Goal: Task Accomplishment & Management: Complete application form

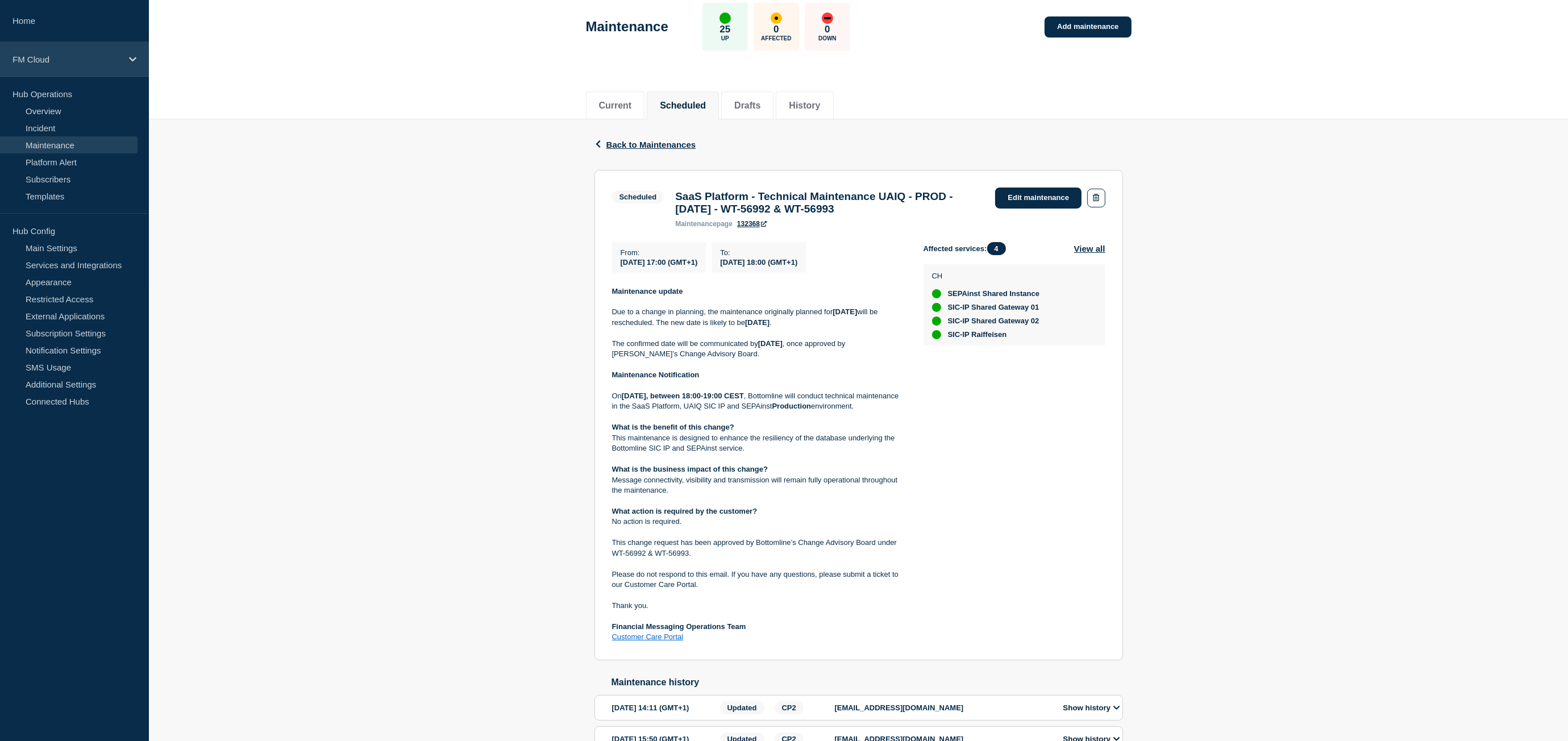
click at [50, 57] on p "FM Cloud" at bounding box center [67, 59] width 109 height 10
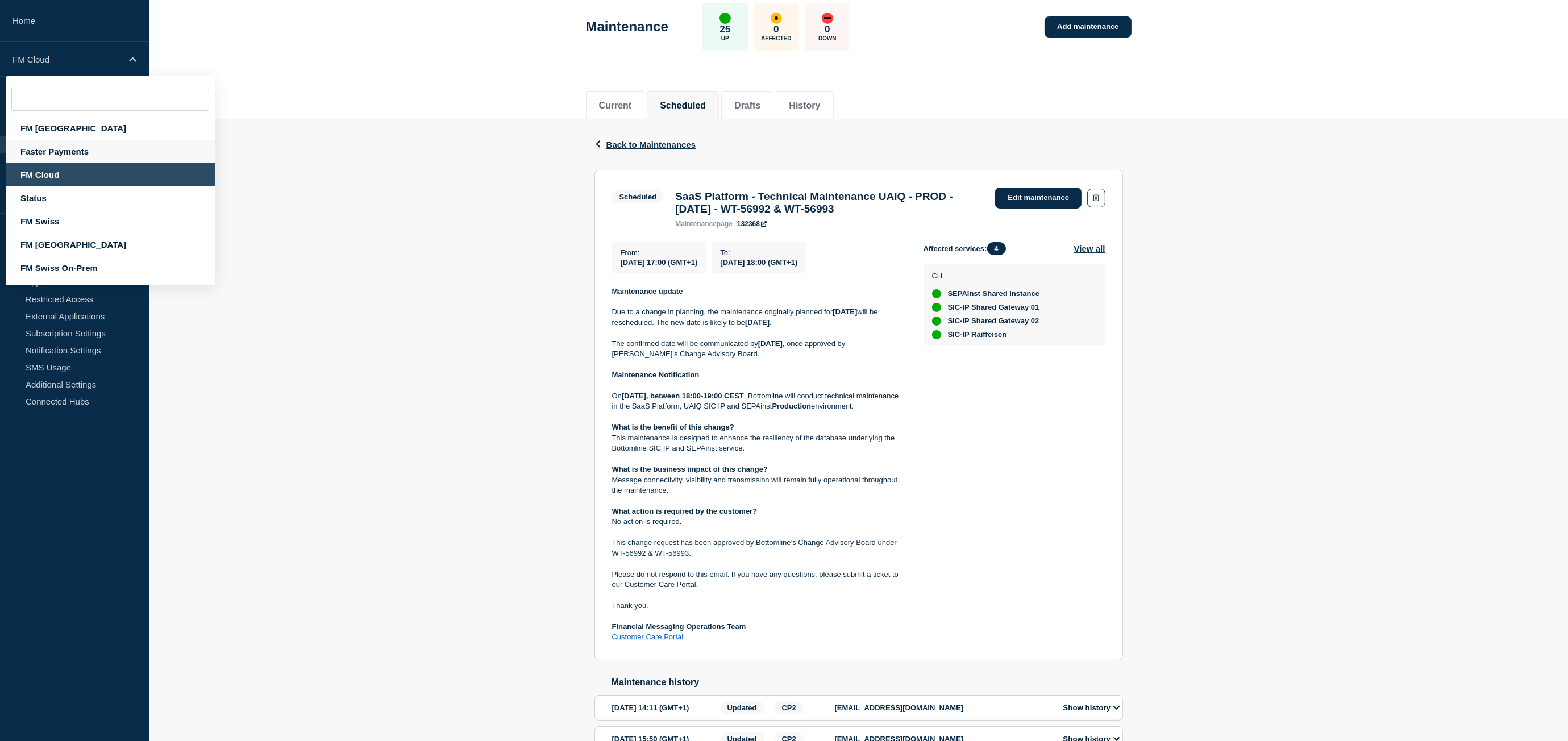
click at [57, 150] on div "Faster Payments" at bounding box center [110, 151] width 209 height 24
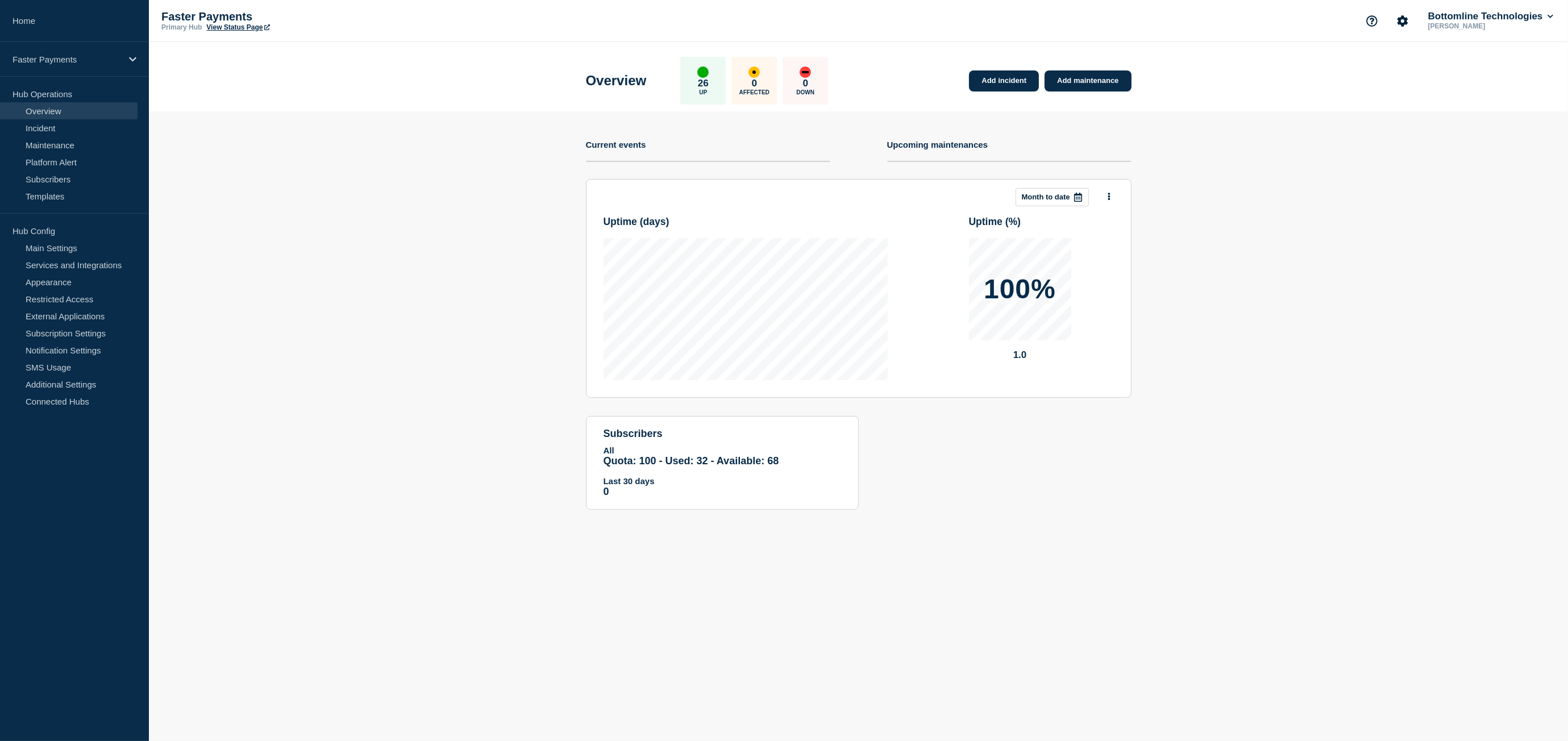
click at [483, 434] on section "Add incident Add maintenance Current events Upcoming maintenances This month Mo…" at bounding box center [858, 320] width 1419 height 416
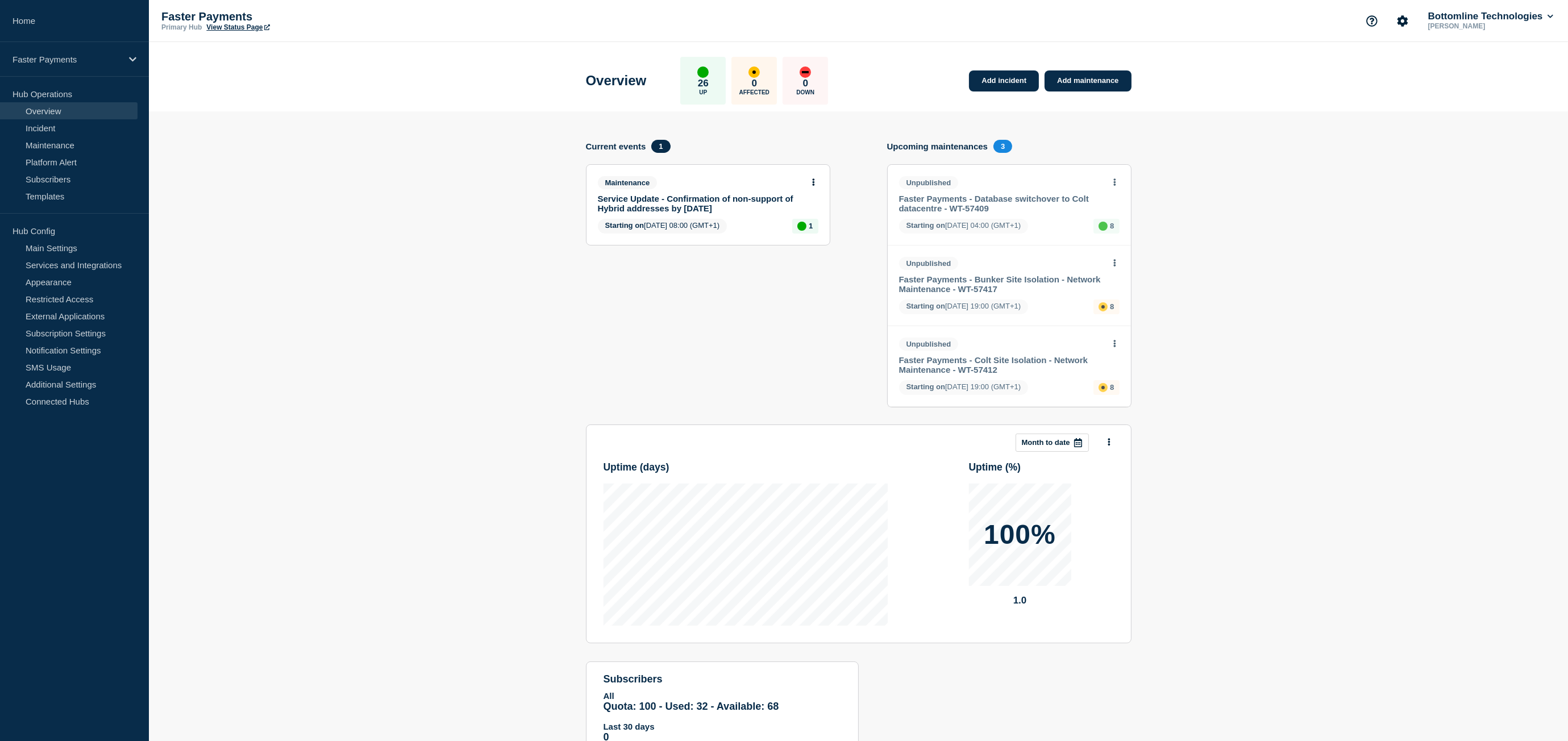
click at [1244, 238] on section "Add incident Add maintenance Current events 1 Maintenance Service Update - Conf…" at bounding box center [858, 442] width 1419 height 661
click at [79, 125] on link "Incident" at bounding box center [68, 128] width 138 height 17
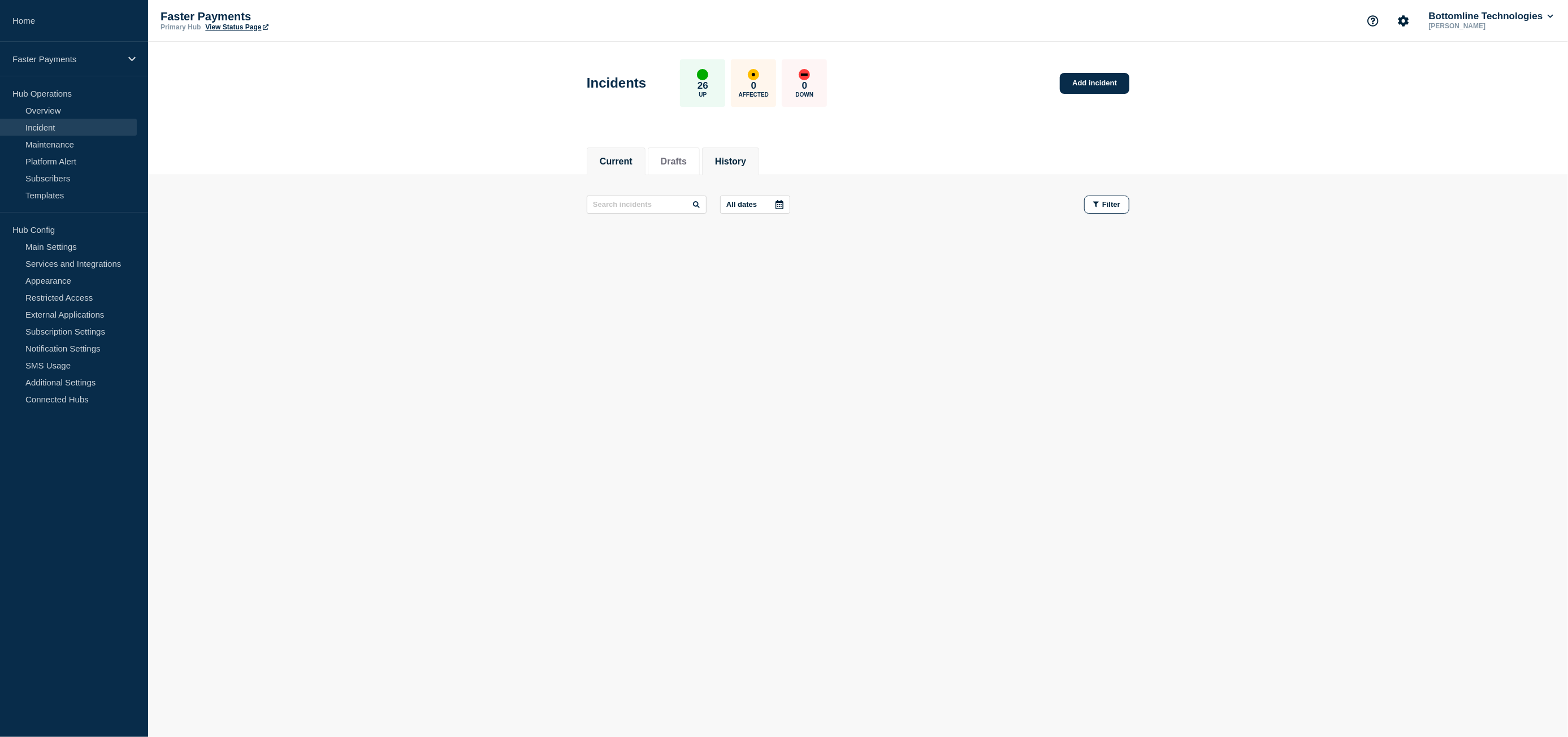
click at [746, 156] on button "History" at bounding box center [731, 161] width 31 height 10
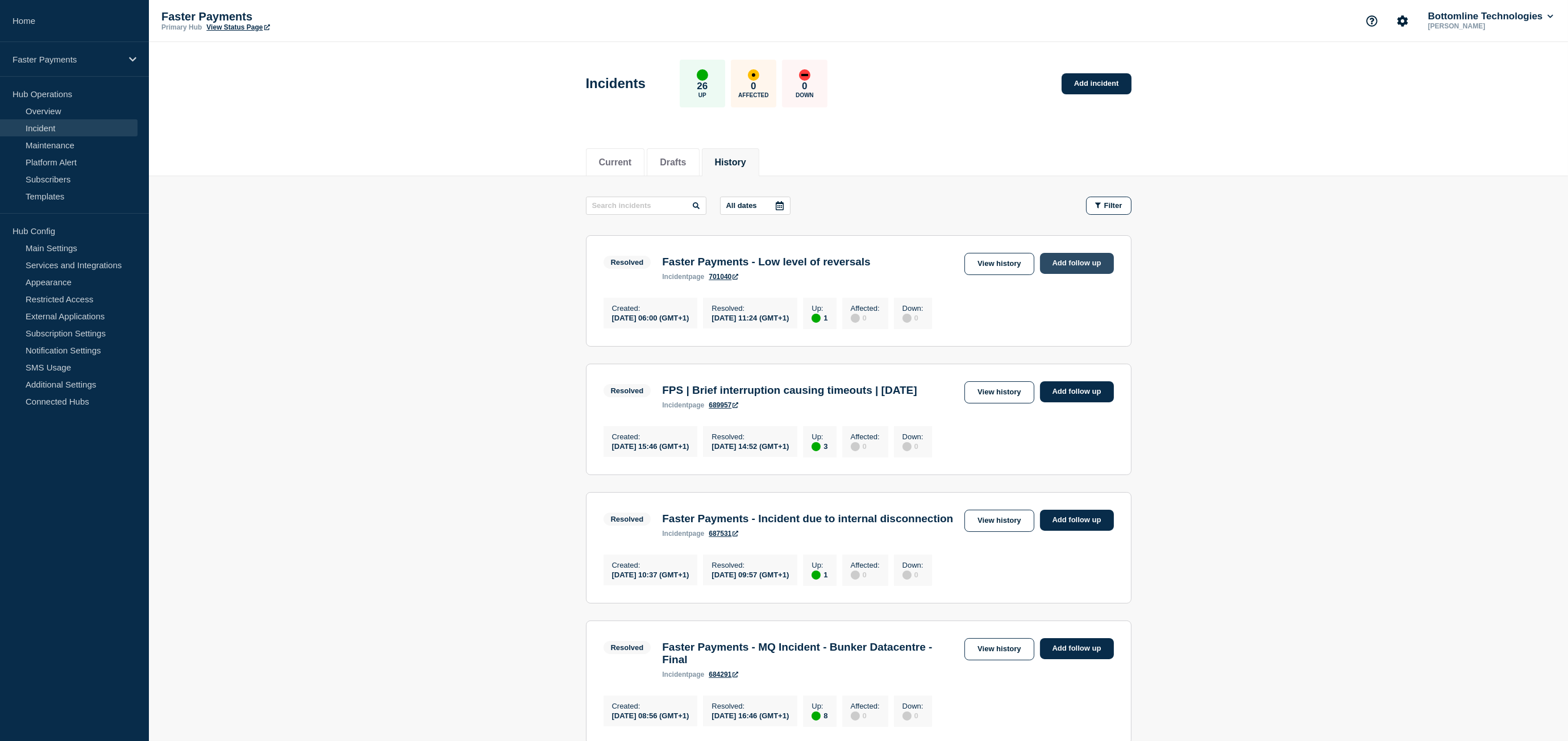
click at [1087, 268] on link "Add follow up" at bounding box center [1076, 263] width 74 height 21
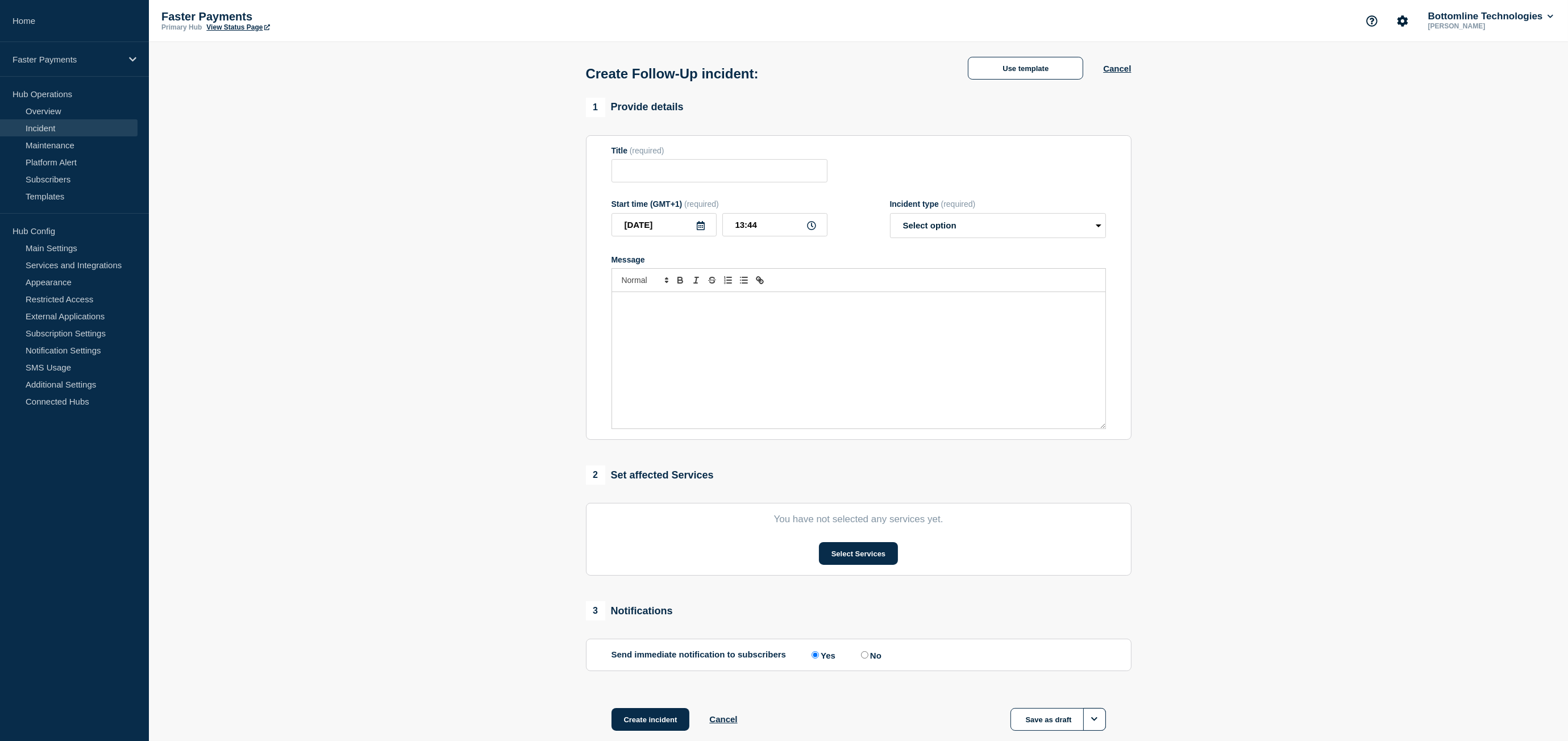
type input "Faster Payments - Low level of reversals"
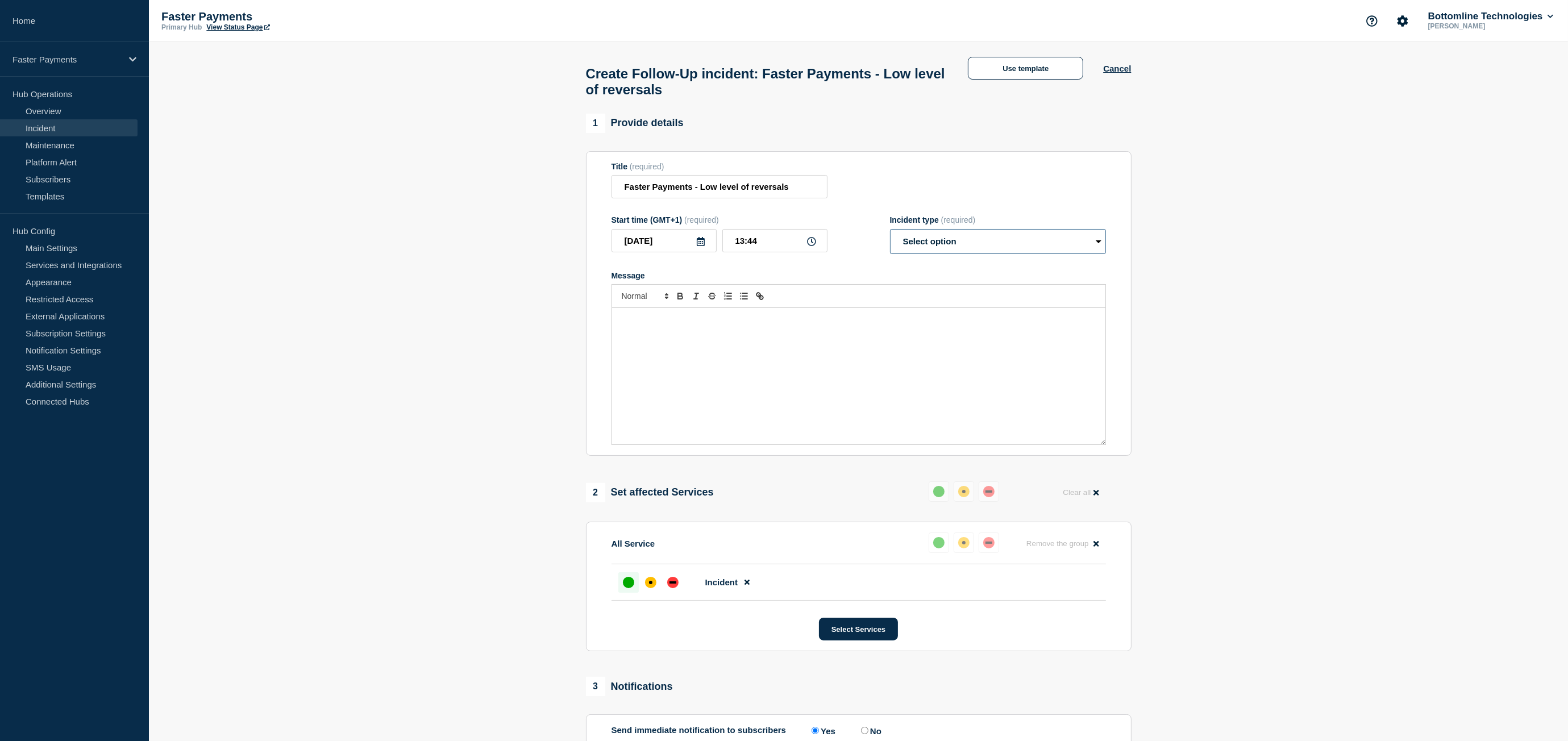
click at [956, 241] on select "Select option Investigating Identified Monitoring Resolved" at bounding box center [997, 240] width 216 height 25
select select "investigating"
click at [889, 235] on select "Select option Investigating Identified Monitoring Resolved" at bounding box center [997, 240] width 216 height 25
click at [925, 379] on div "Message" at bounding box center [859, 376] width 494 height 137
click at [648, 588] on div "affected" at bounding box center [650, 582] width 11 height 11
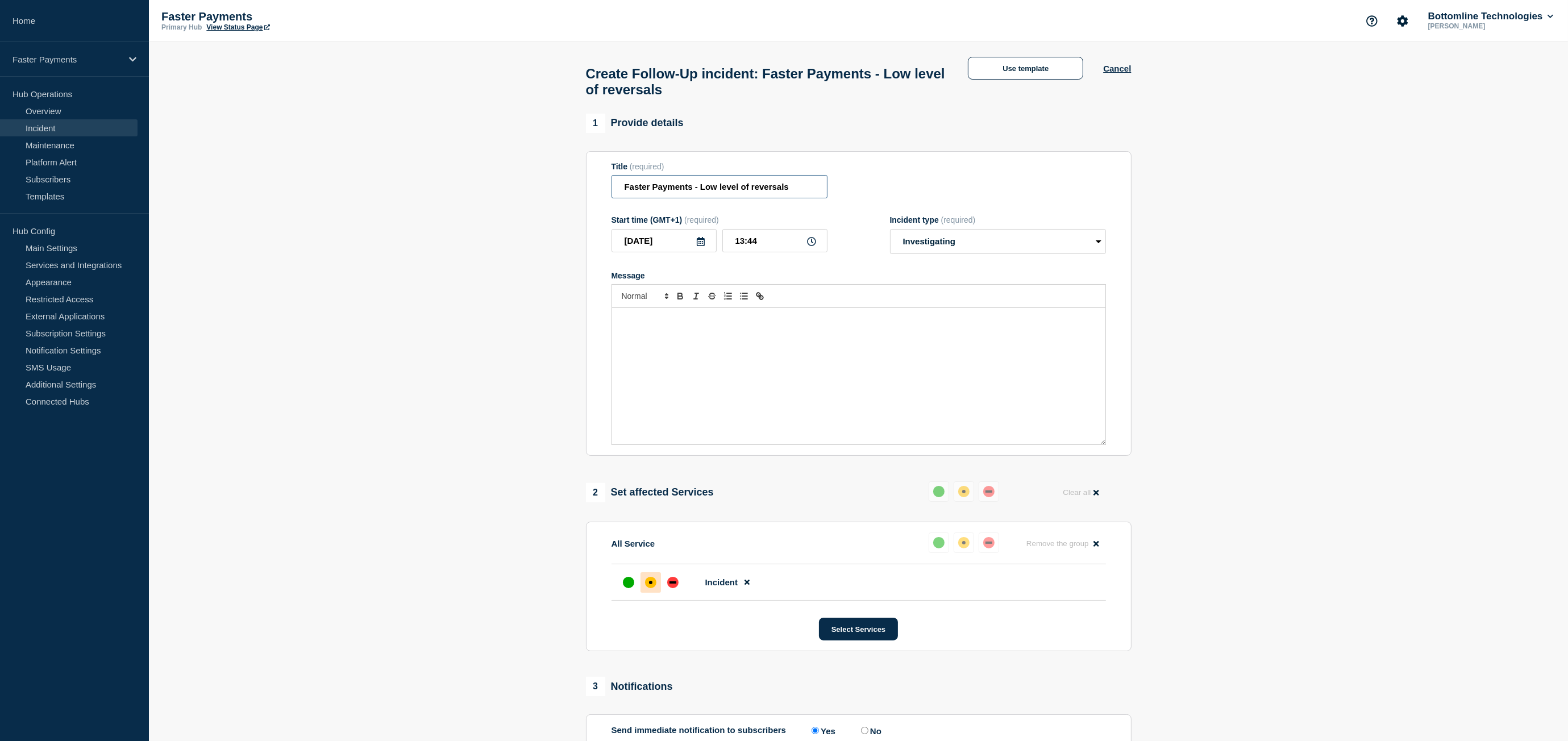
click at [724, 192] on input "Faster Payments - Low level of reversals" at bounding box center [719, 187] width 216 height 24
click at [707, 192] on input "Faster Payments - Low level of reversals" at bounding box center [719, 187] width 216 height 24
drag, startPoint x: 707, startPoint y: 192, endPoint x: 744, endPoint y: 189, distance: 37.1
click at [744, 189] on input "Faster Payments - Low level of reversals" at bounding box center [719, 187] width 216 height 24
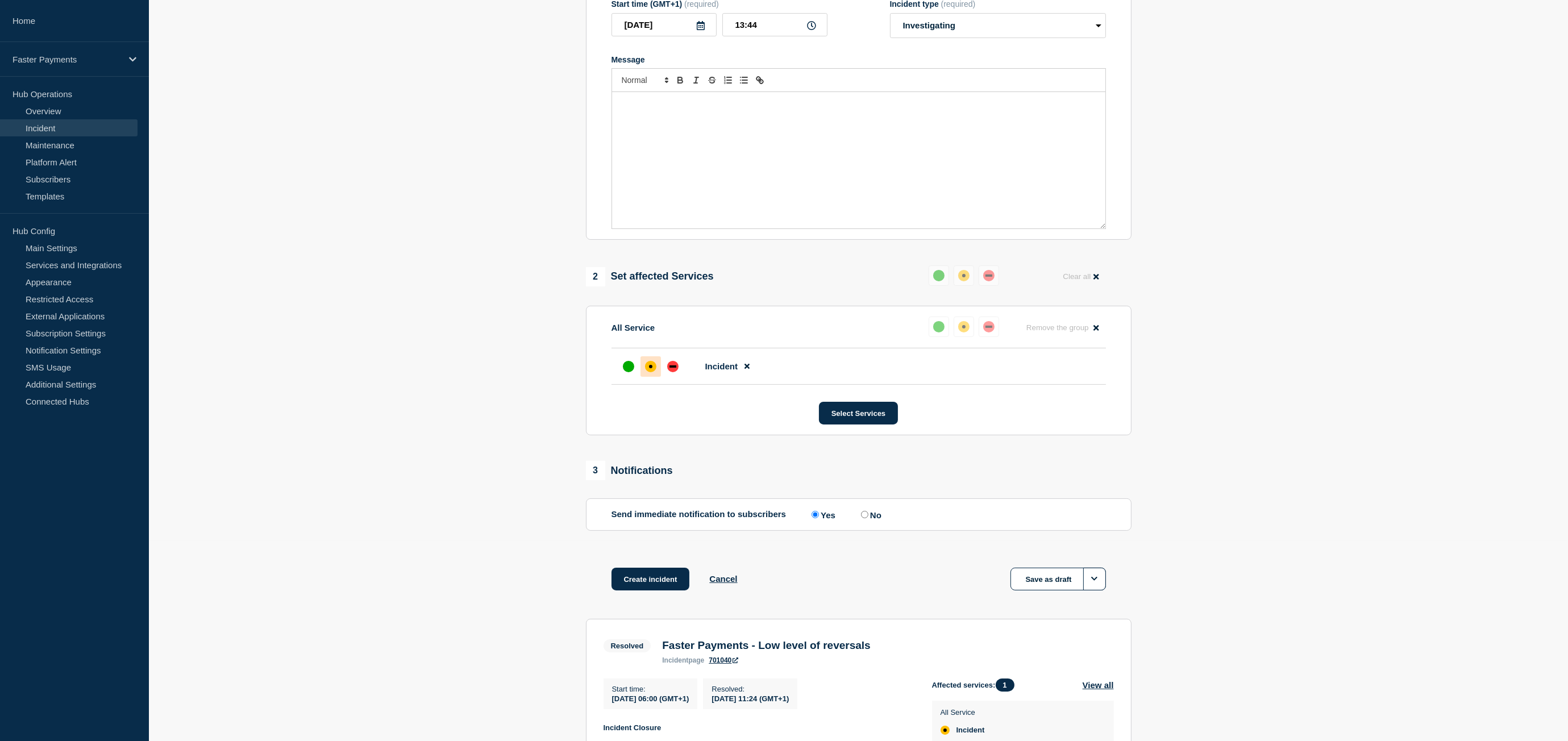
scroll to position [228, 0]
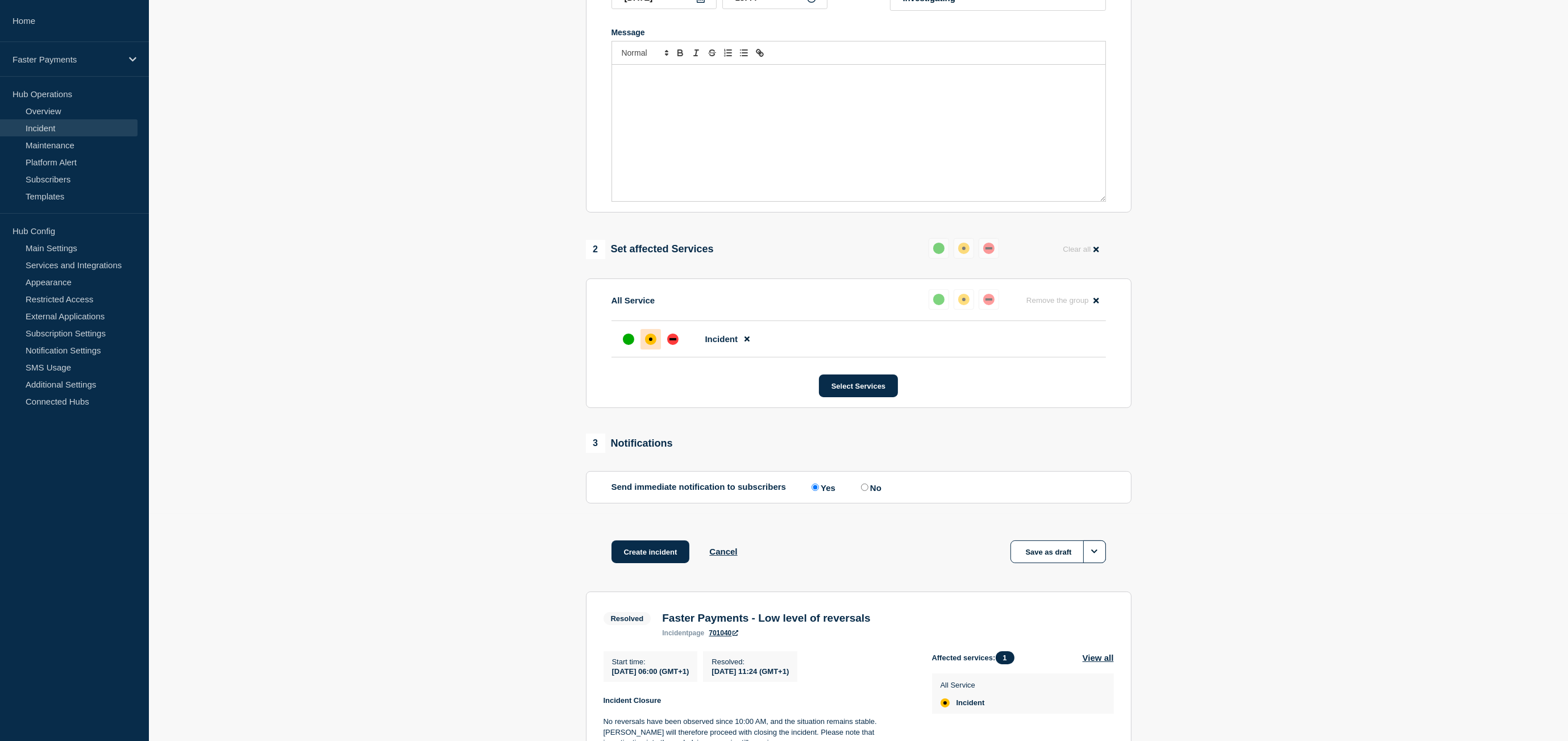
type input "Faster Payments - Reversals"
click at [870, 624] on h3 "Faster Payments - Low level of reversals" at bounding box center [766, 618] width 208 height 13
drag, startPoint x: 871, startPoint y: 638, endPoint x: 757, endPoint y: 635, distance: 114.0
click at [870, 624] on h3 "Faster Payments - Low level of reversals" at bounding box center [766, 618] width 208 height 13
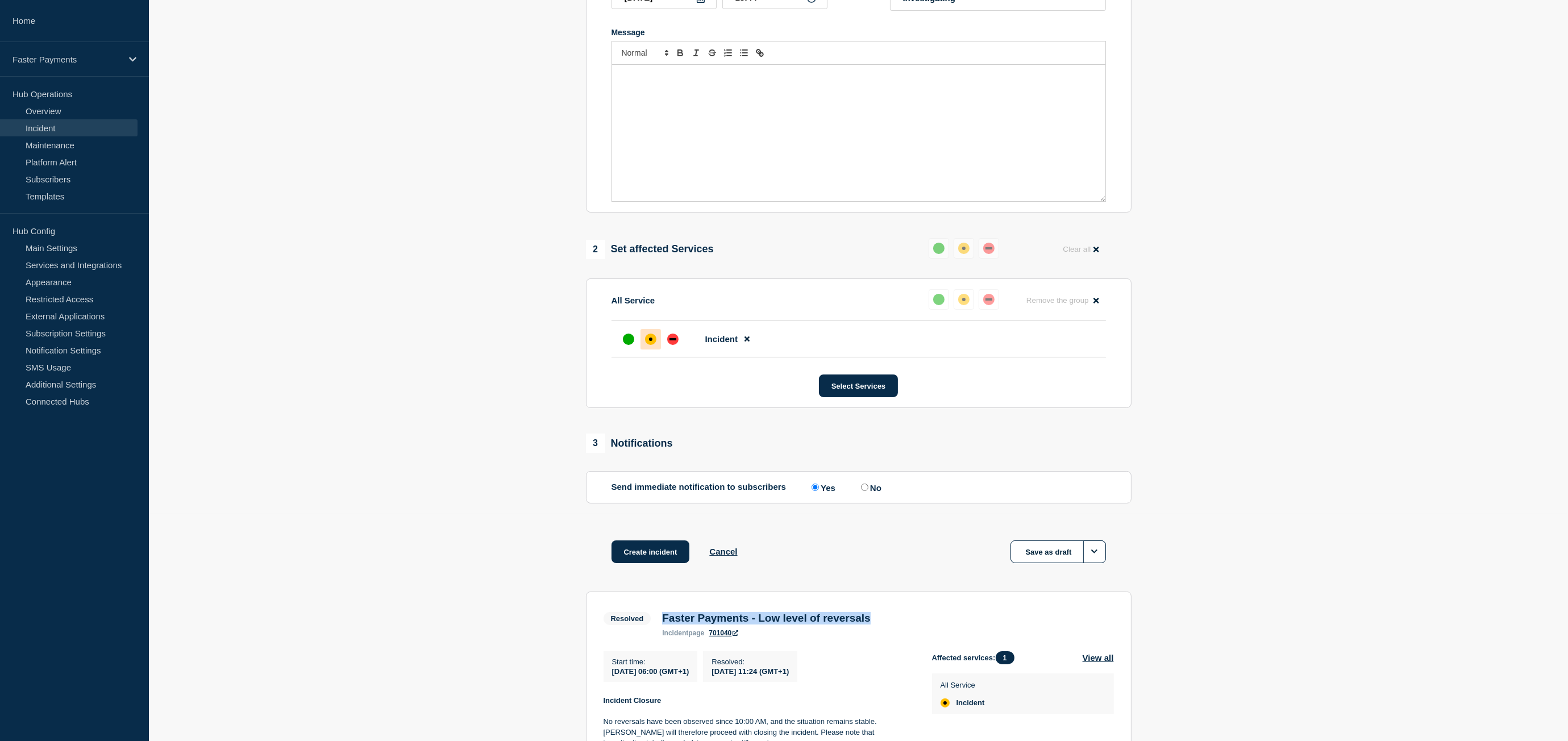
copy h3 "Faster Payments - Low level of reversals"
click at [678, 563] on button "Create incident" at bounding box center [650, 551] width 78 height 23
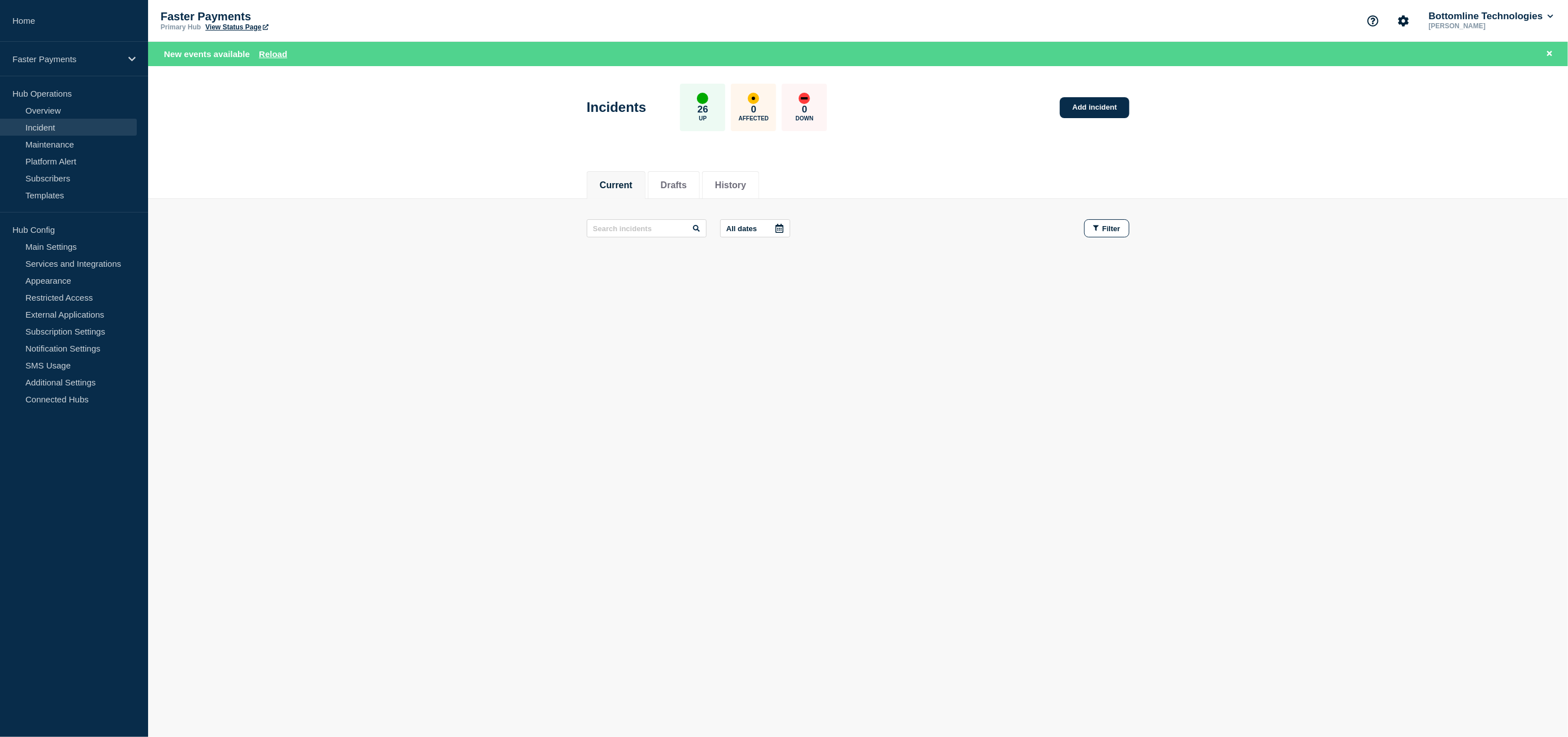
click at [632, 193] on li "Current" at bounding box center [616, 185] width 59 height 28
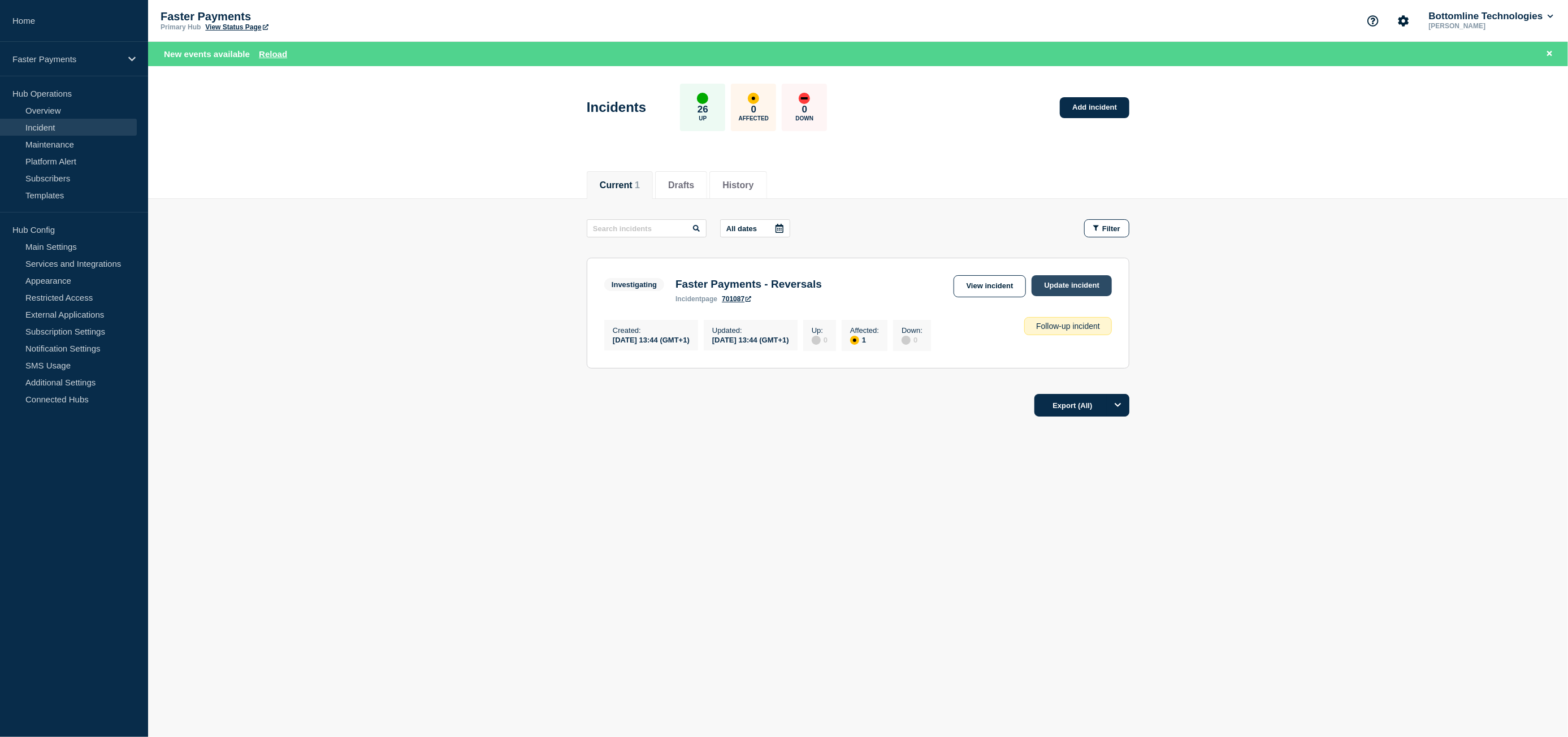
click at [1077, 287] on link "Update incident" at bounding box center [1072, 285] width 81 height 21
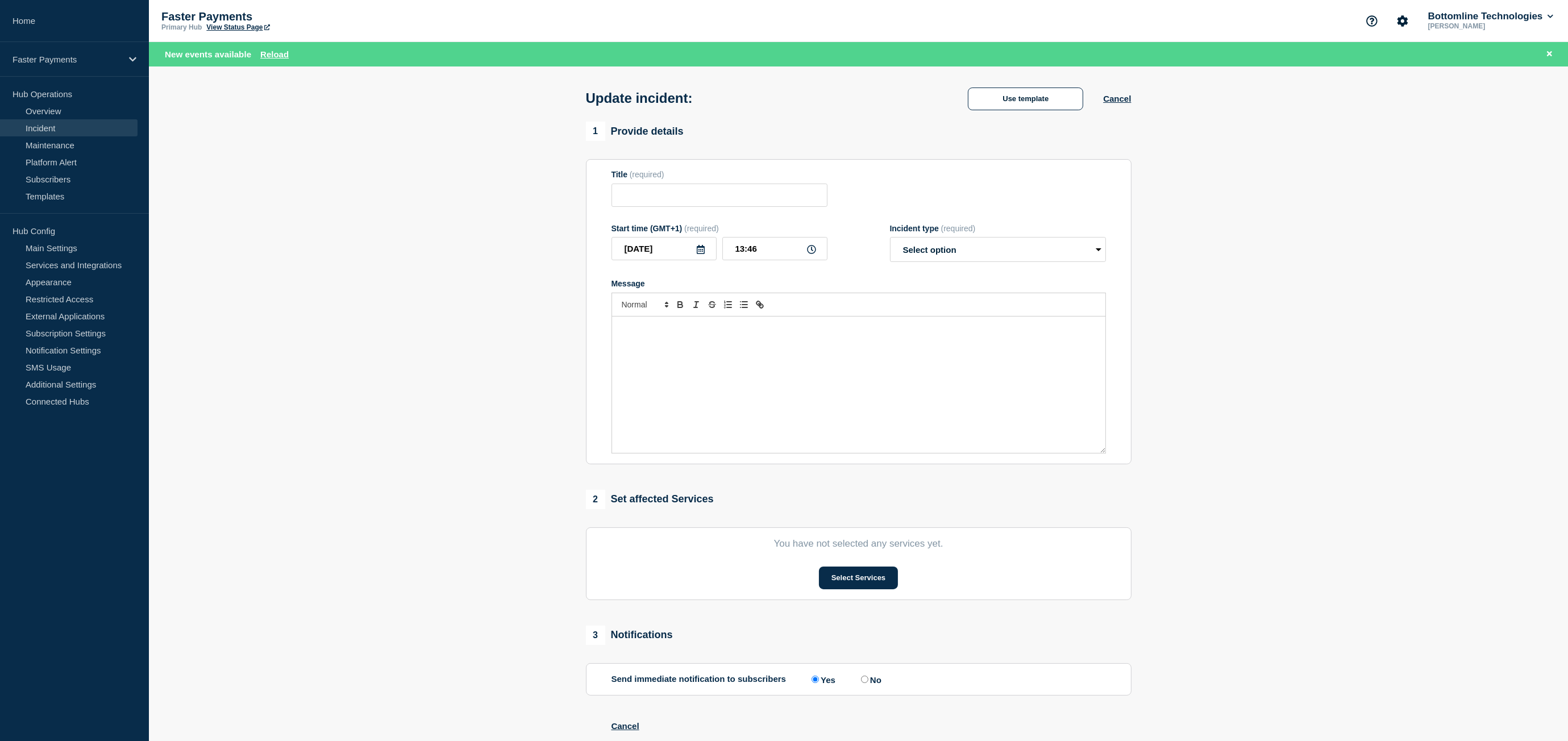
type input "Faster Payments - Reversals"
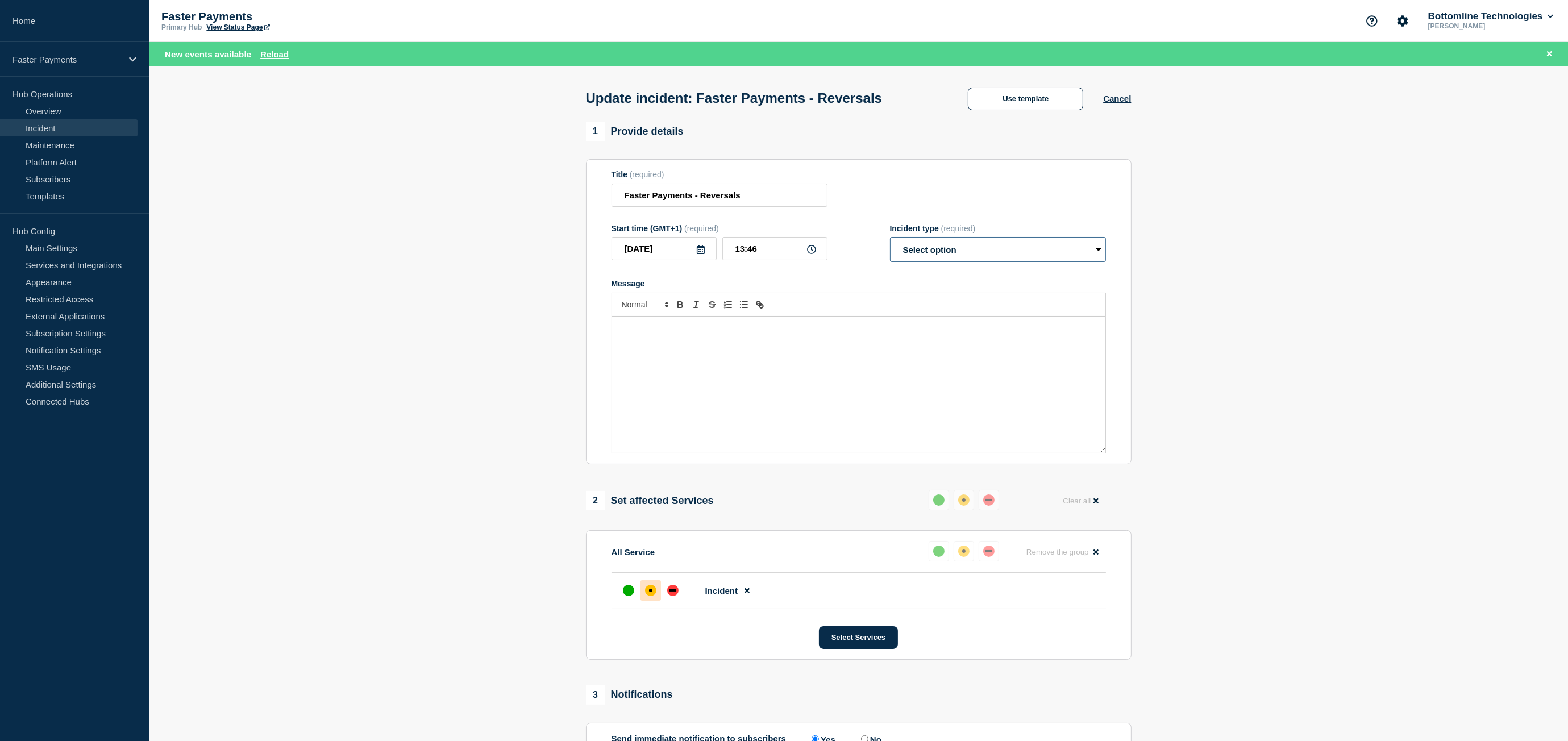
click at [972, 253] on select "Select option Investigating Identified Monitoring Resolved" at bounding box center [997, 249] width 216 height 25
select select "investigating"
click at [889, 241] on select "Select option Investigating Identified Monitoring Resolved" at bounding box center [997, 249] width 216 height 25
click at [807, 352] on div "Message" at bounding box center [859, 385] width 494 height 137
click at [1019, 110] on button "Use template" at bounding box center [1025, 98] width 116 height 23
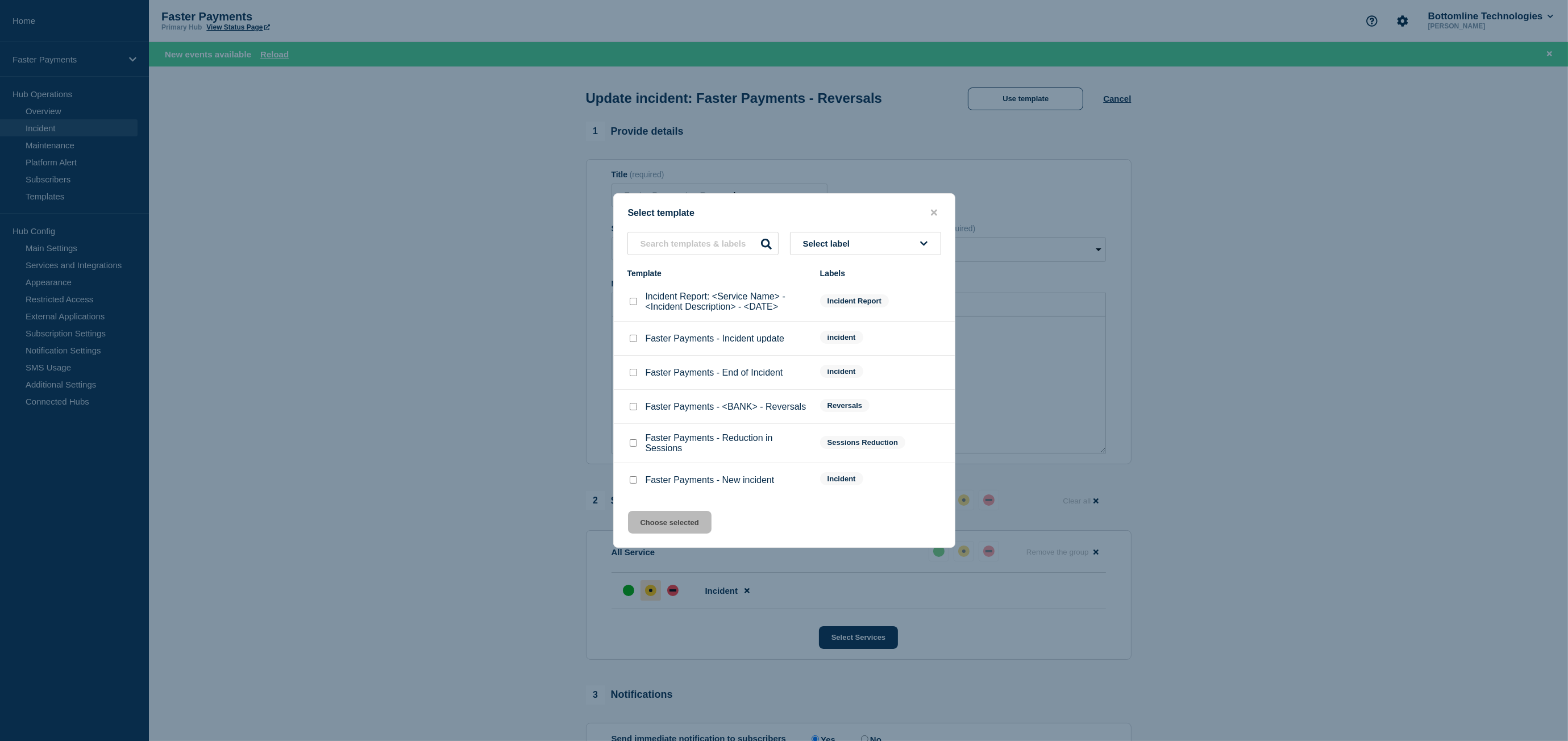
click at [639, 342] on div "Faster Payments - Incident update" at bounding box center [717, 338] width 181 height 11
click at [634, 341] on input "Faster Payments - Incident update checkbox" at bounding box center [632, 337] width 7 height 7
checkbox input "true"
click at [674, 517] on button "Choose selected" at bounding box center [670, 521] width 83 height 23
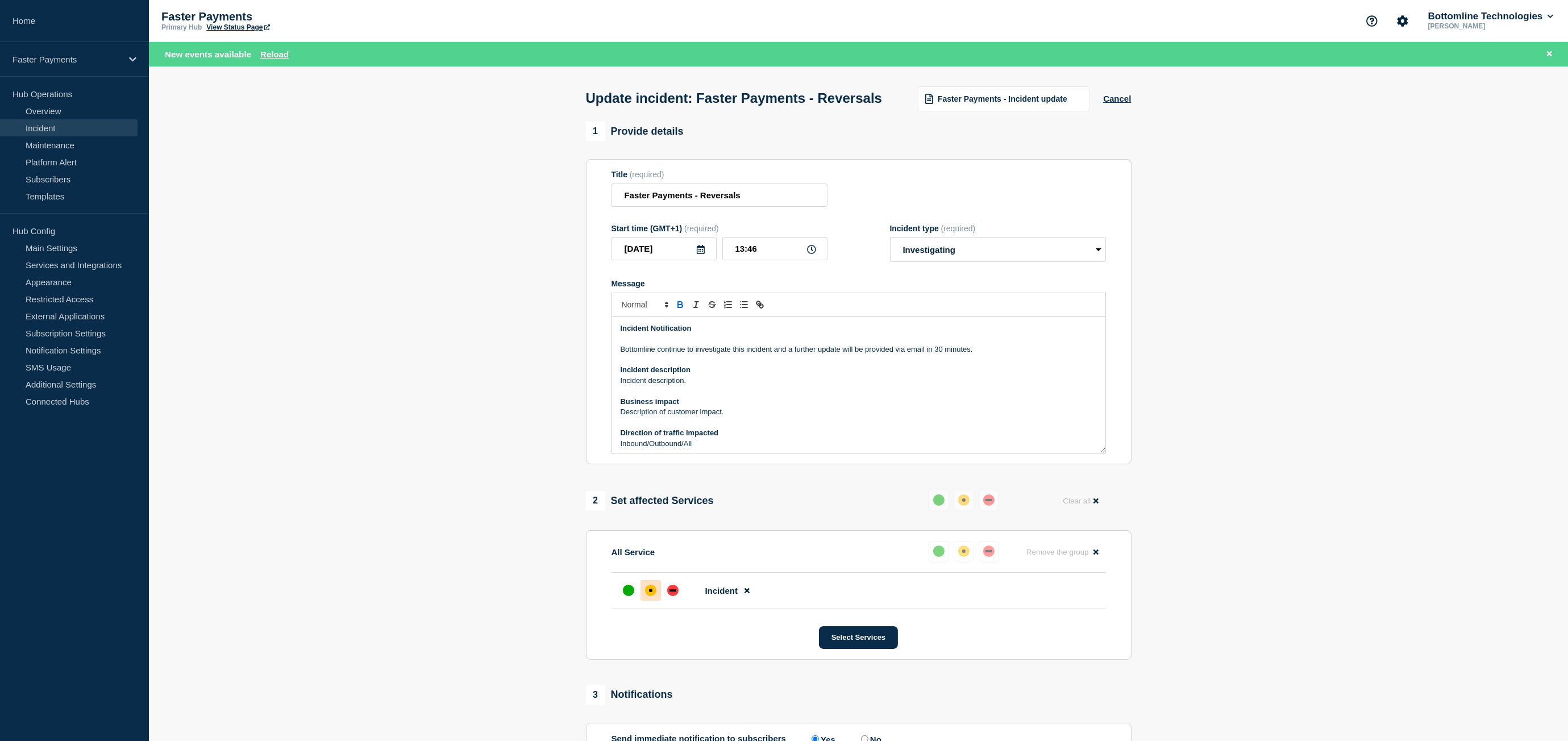
click at [687, 354] on p "Bottomline continue to investigate this incident and a further update will be p…" at bounding box center [858, 349] width 476 height 10
click at [671, 354] on p "Bottomline continue to investigate this incident and a further update will be p…" at bounding box center [858, 349] width 476 height 10
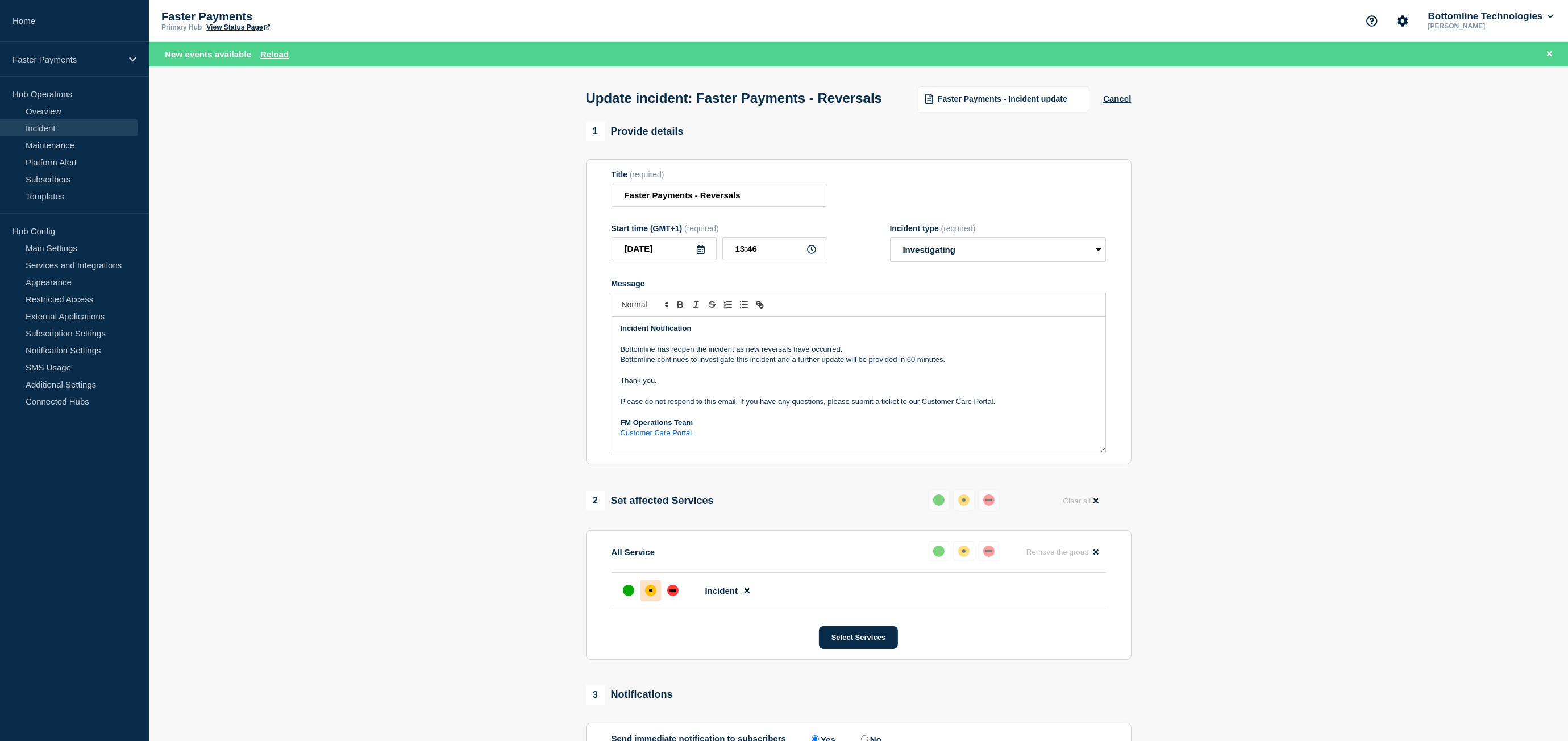
click at [751, 354] on p "Bottomline has reopen the incident as new reversals have occurred." at bounding box center [858, 349] width 476 height 10
drag, startPoint x: 751, startPoint y: 373, endPoint x: 745, endPoint y: 378, distance: 7.8
click at [749, 354] on p "Bottomline has reopen the incident as new reversals have occurred." at bounding box center [858, 349] width 476 height 10
click at [742, 365] on p "Bottomline continues to investigate this incident and a further update will be …" at bounding box center [858, 359] width 476 height 10
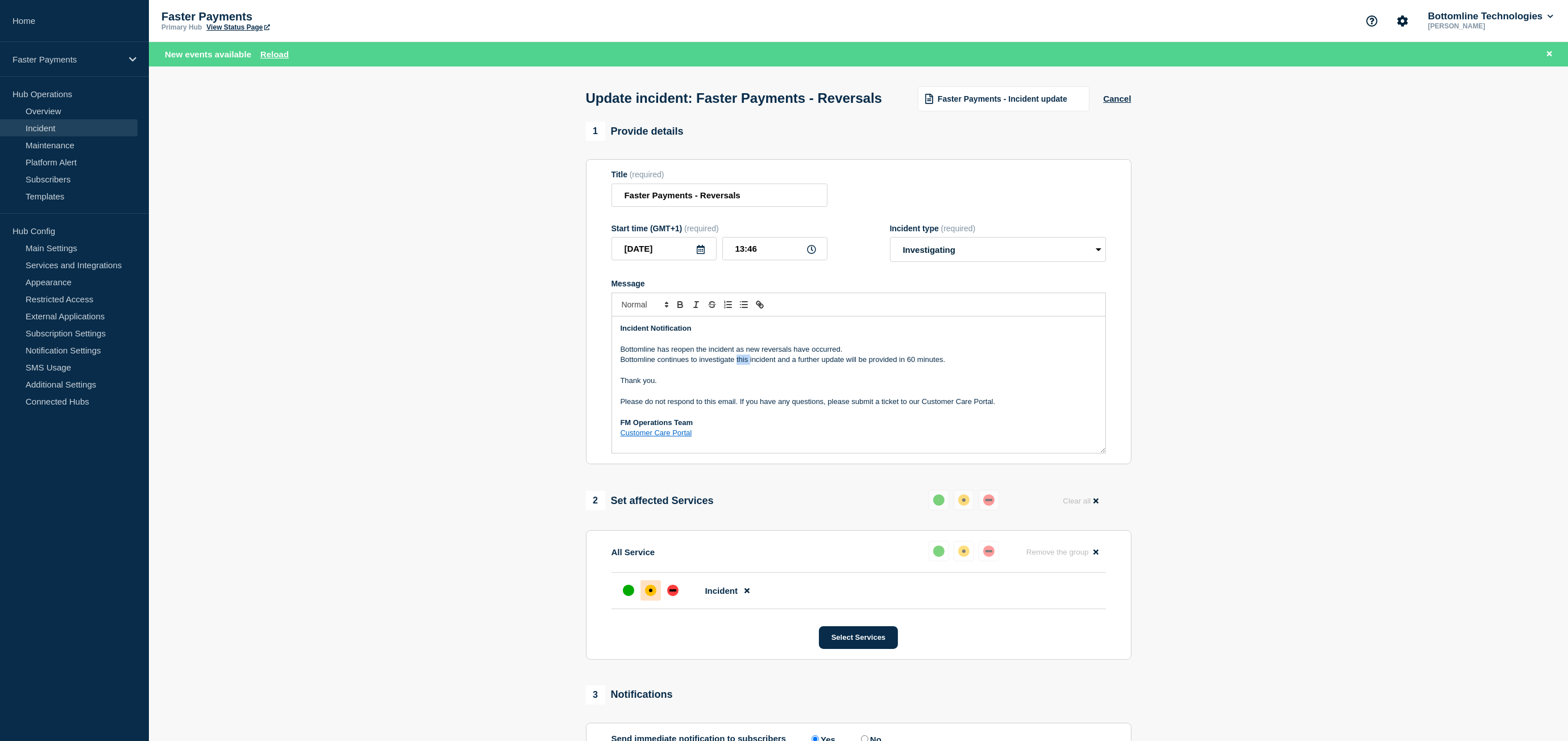
click at [742, 365] on p "Bottomline continues to investigate this incident and a further update will be …" at bounding box center [858, 359] width 476 height 10
drag, startPoint x: 742, startPoint y: 384, endPoint x: 624, endPoint y: 346, distance: 124.0
click at [624, 346] on div "Incident Notification Bottomline has reopen the incident as new reversals have …" at bounding box center [859, 385] width 494 height 137
copy div "Incident Notification Bottomline has reopen the incident as new reversals have …"
click at [761, 354] on p "Bottomline has reopen the incident as new reversals have occurred." at bounding box center [858, 349] width 476 height 10
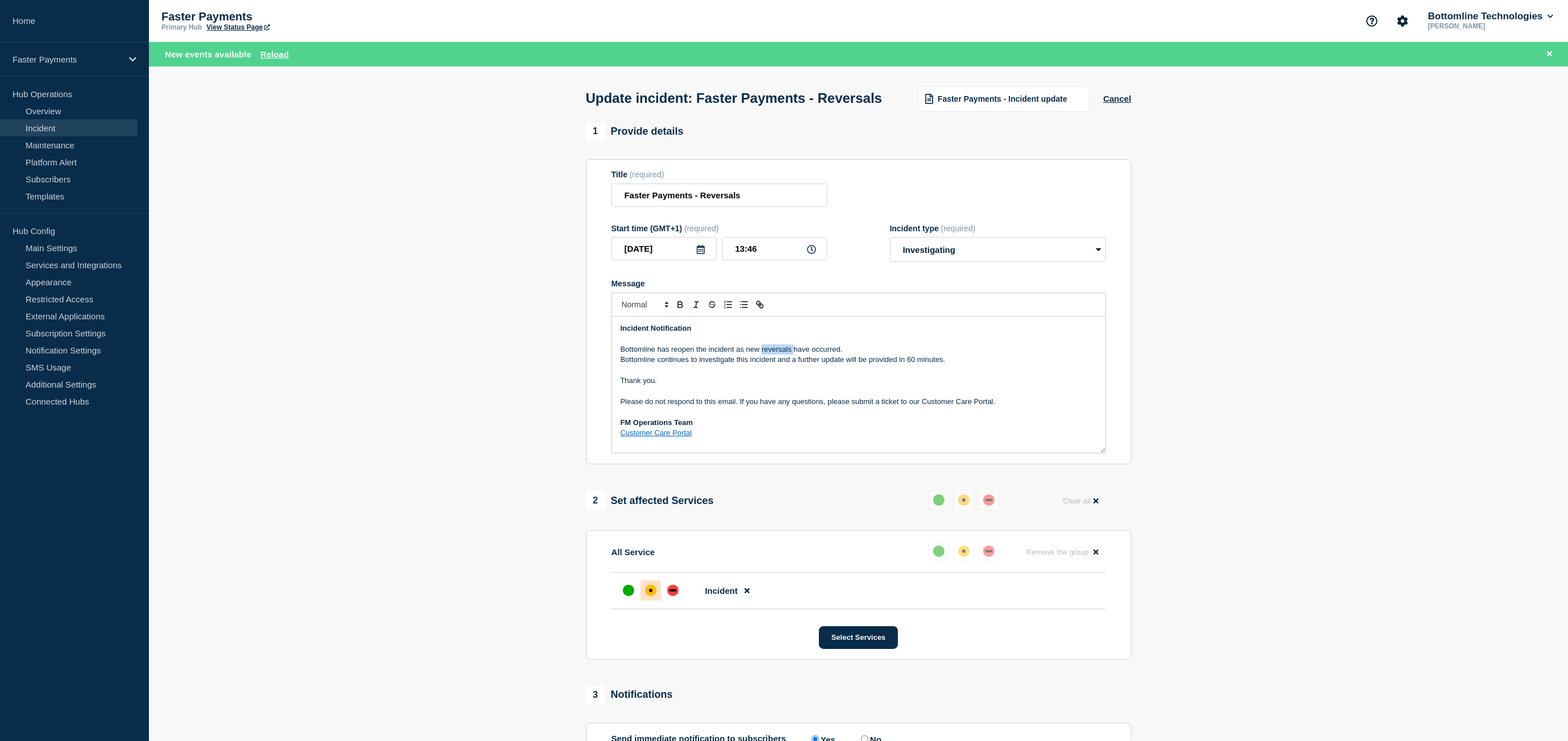
click at [761, 354] on p "Bottomline has reopen the incident as new reversals have occurred." at bounding box center [858, 349] width 476 height 10
drag, startPoint x: 956, startPoint y: 385, endPoint x: 543, endPoint y: 376, distance: 413.1
click at [543, 376] on section "1 Provide details Title (required) Faster Payments - Reversals Start time (GMT+…" at bounding box center [858, 522] width 1419 height 802
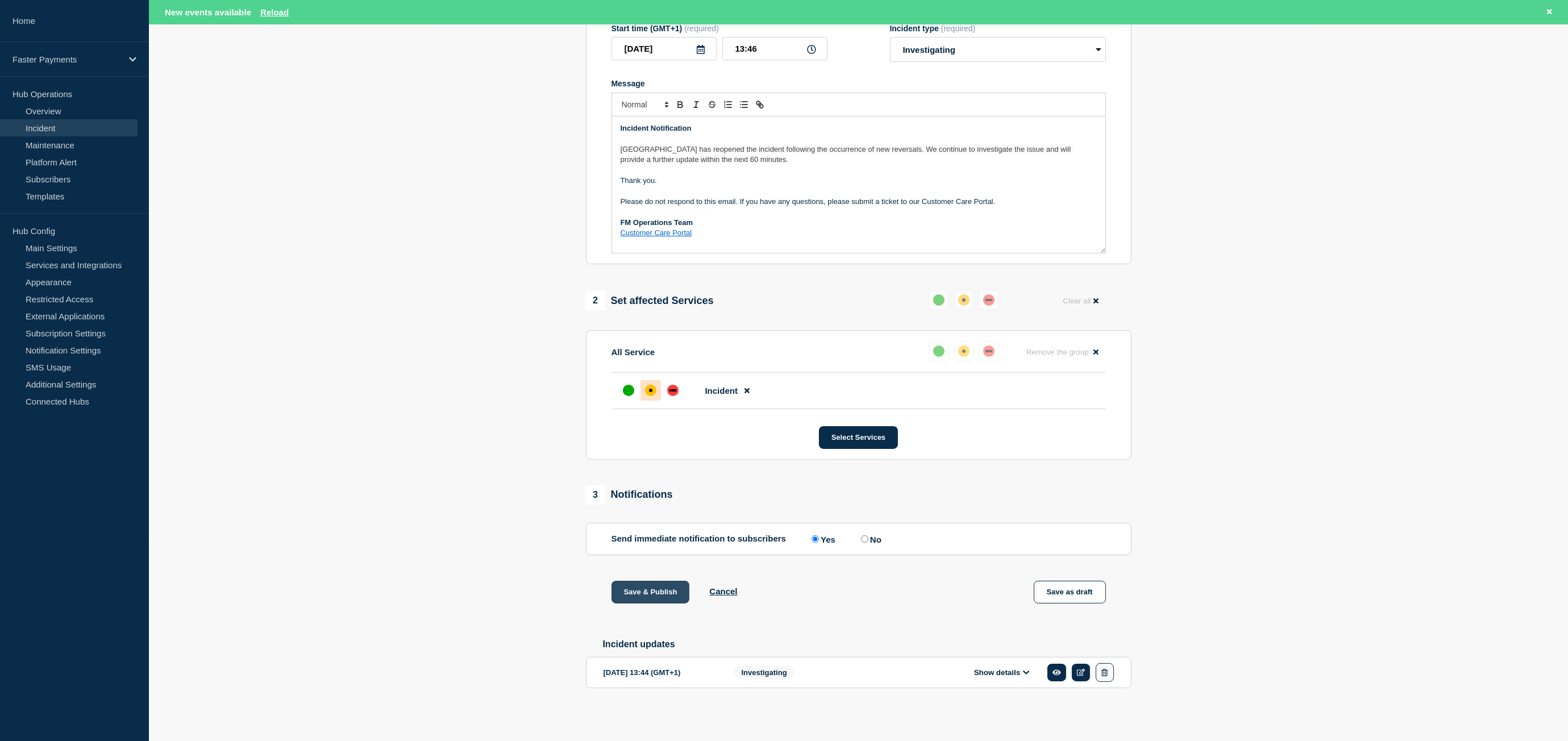
click at [651, 593] on button "Save & Publish" at bounding box center [650, 592] width 78 height 23
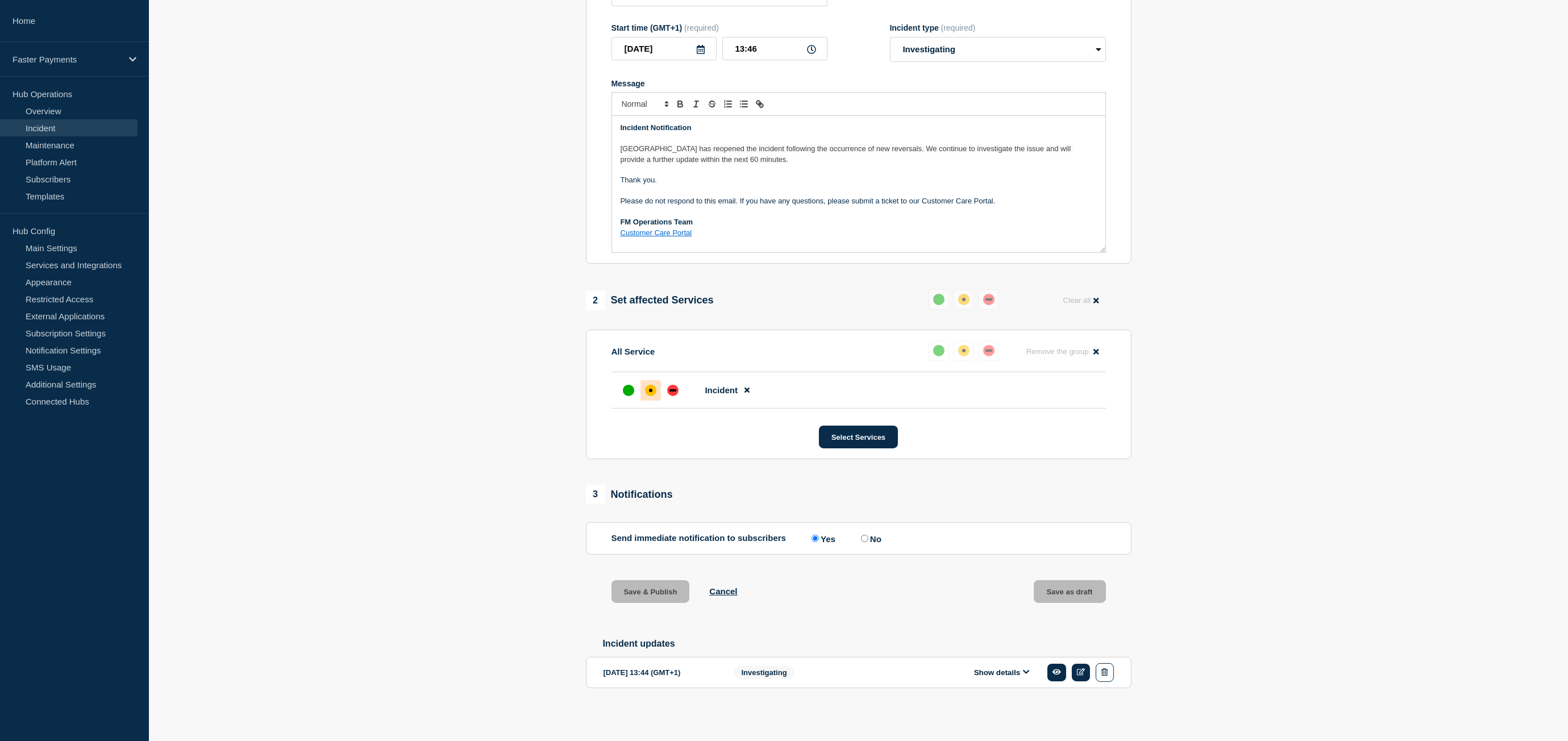
scroll to position [202, 0]
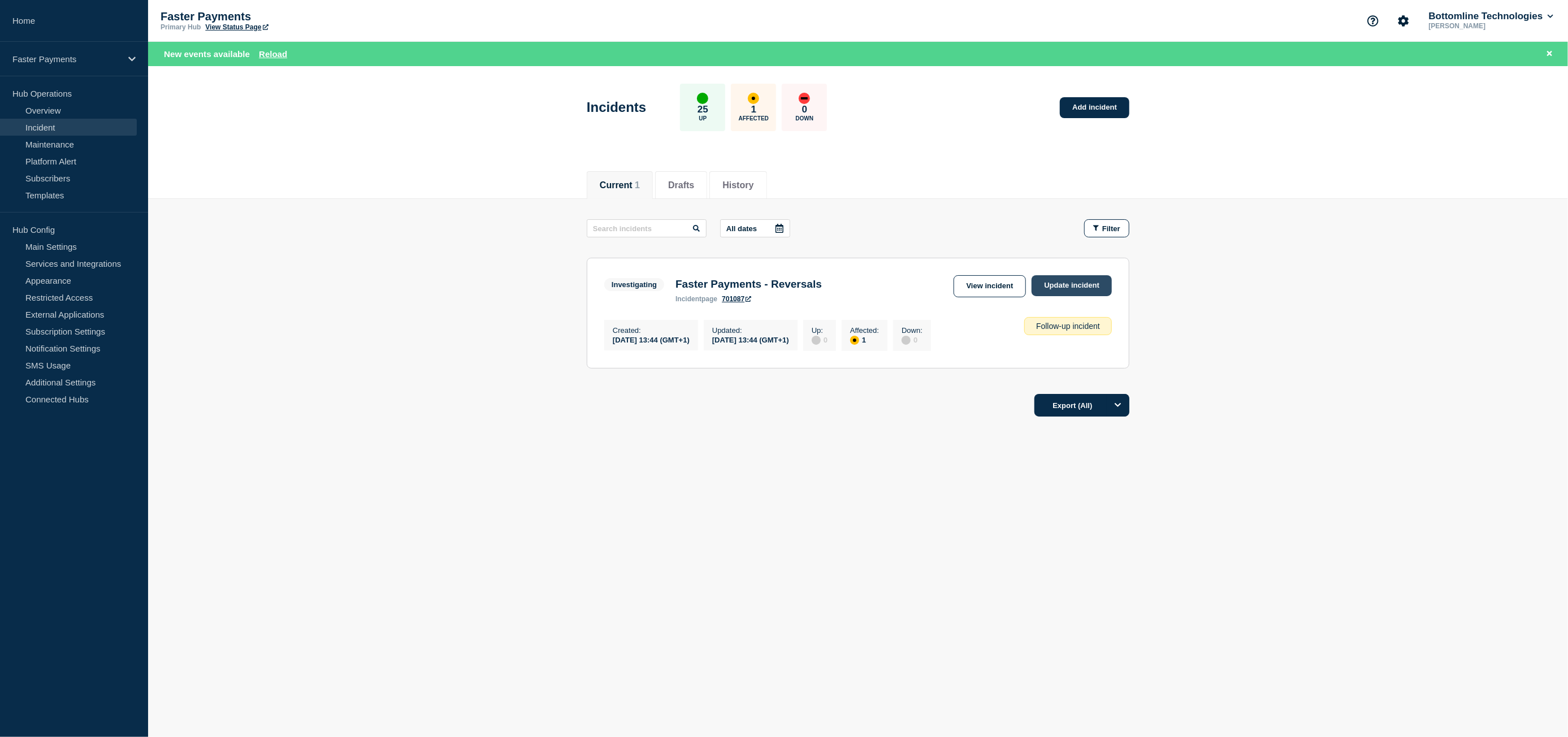
click at [1069, 287] on link "Update incident" at bounding box center [1072, 285] width 81 height 21
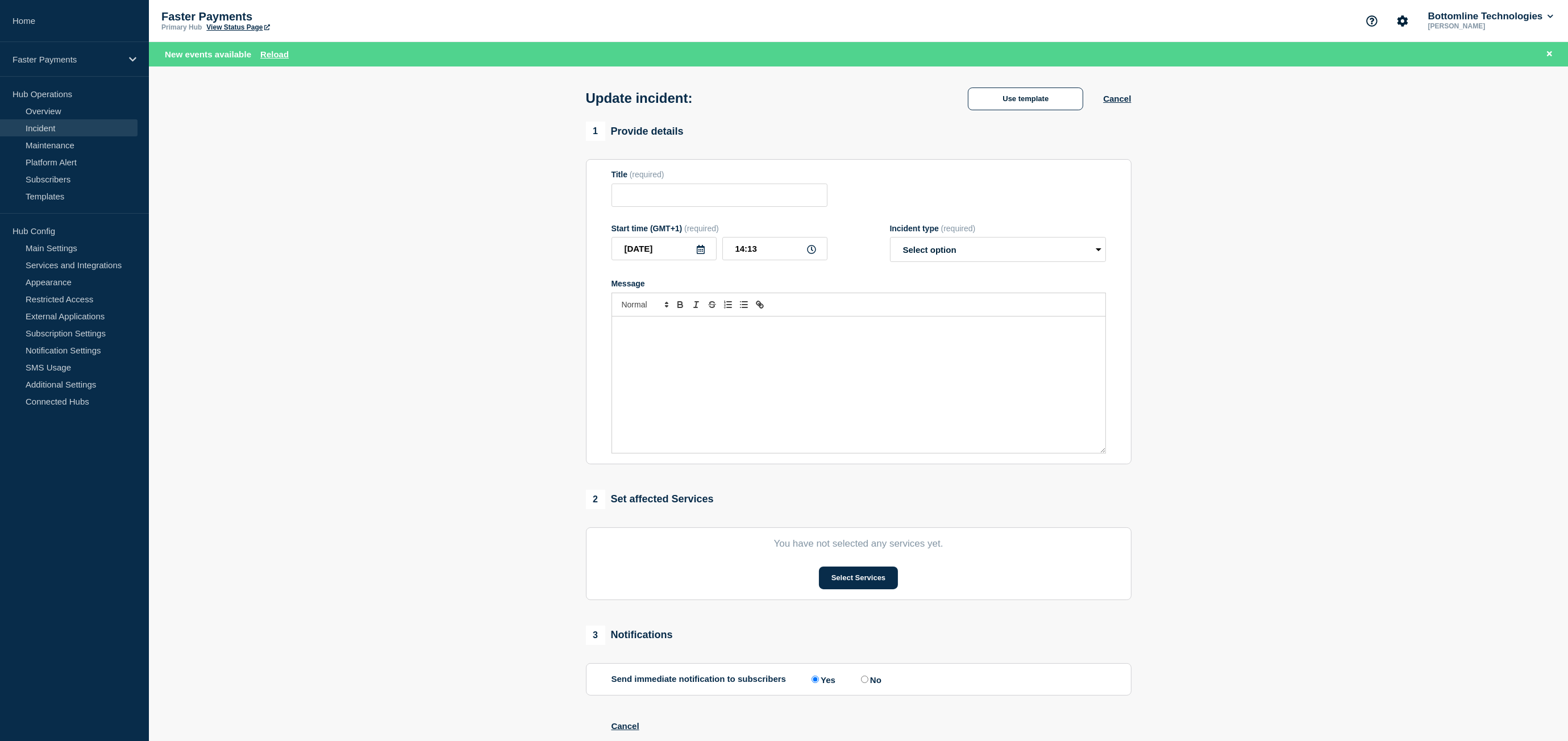
type input "Faster Payments - Reversals"
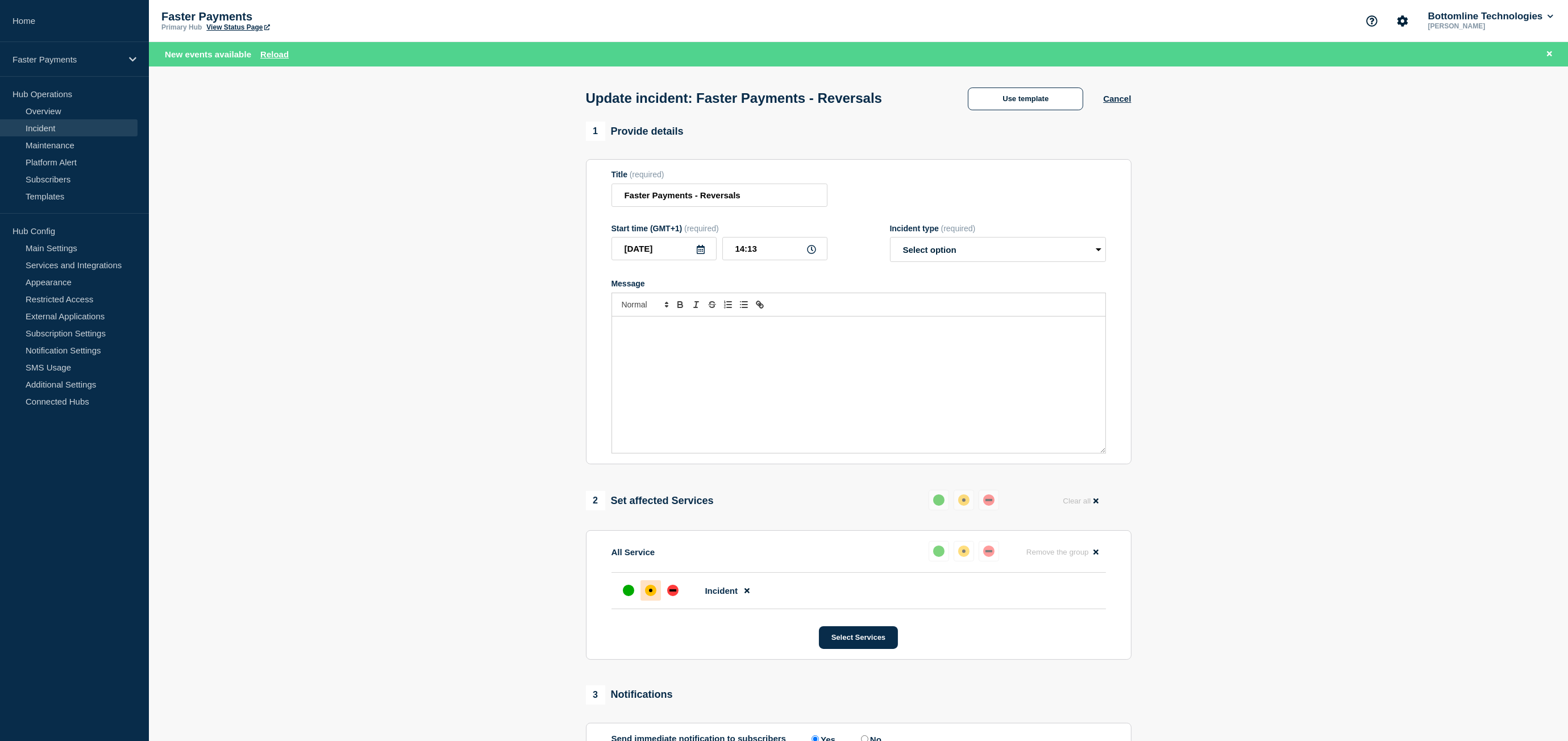
drag, startPoint x: 274, startPoint y: 55, endPoint x: 295, endPoint y: 52, distance: 21.2
click at [275, 55] on button "Reload" at bounding box center [274, 54] width 29 height 10
click at [264, 55] on button "Reload" at bounding box center [274, 54] width 29 height 10
drag, startPoint x: 273, startPoint y: 52, endPoint x: 282, endPoint y: 53, distance: 9.1
click at [273, 52] on button "Reload" at bounding box center [274, 54] width 29 height 10
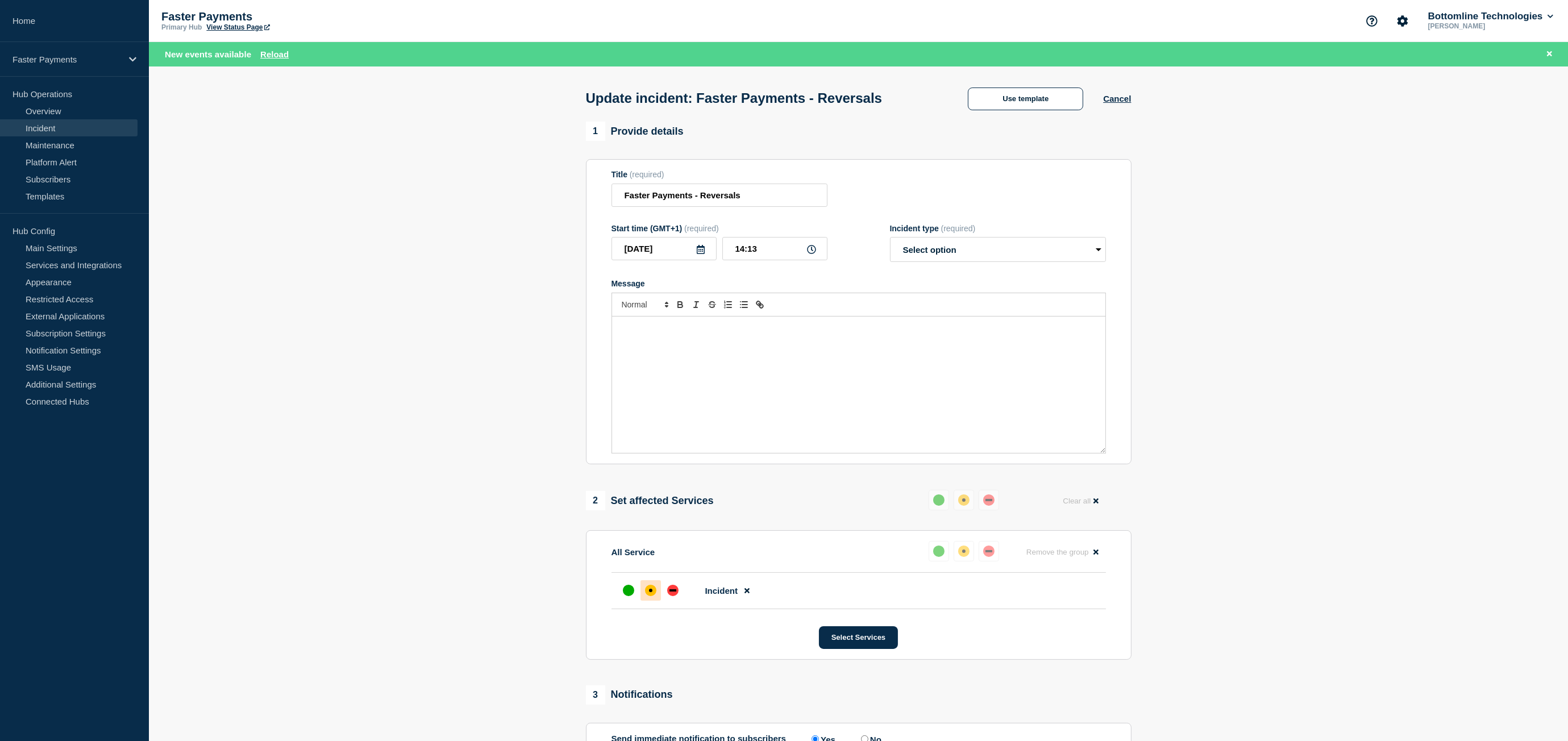
click at [1133, 102] on div "Update incident: Faster Payments - Reversals Use template Cancel" at bounding box center [858, 94] width 571 height 55
click at [1120, 103] on button "Cancel" at bounding box center [1117, 99] width 28 height 10
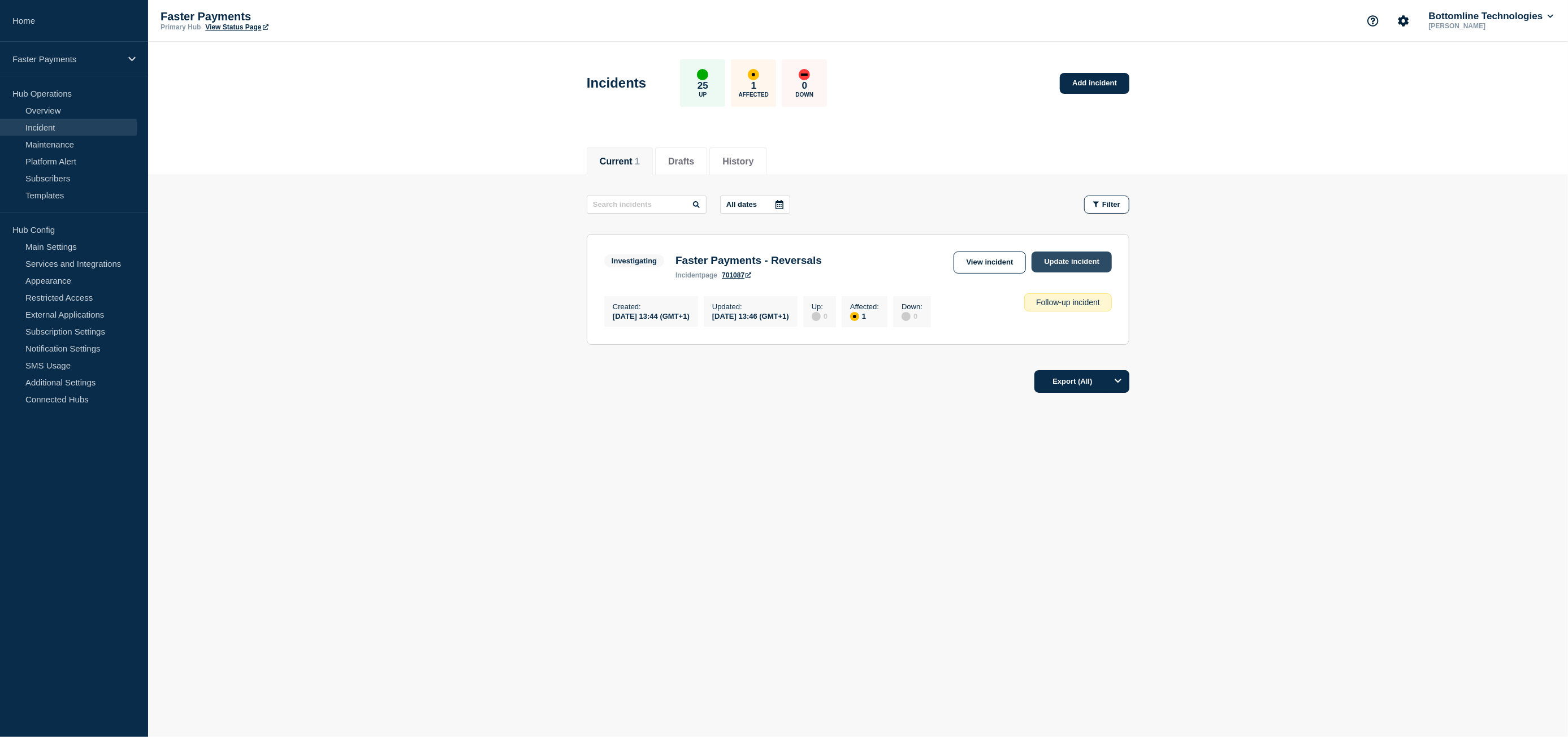
click at [1081, 267] on link "Update incident" at bounding box center [1072, 262] width 81 height 21
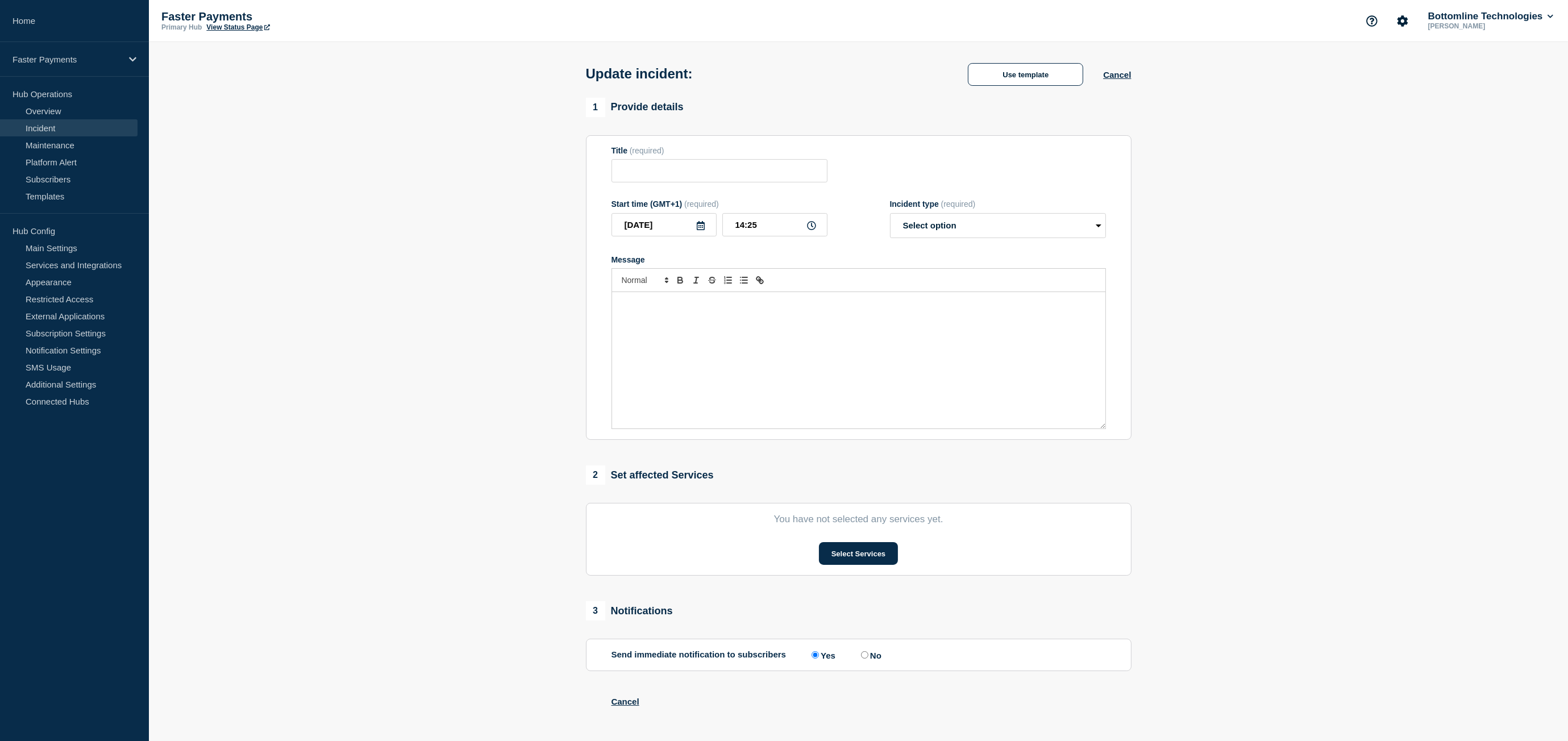
type input "Faster Payments - Reversals"
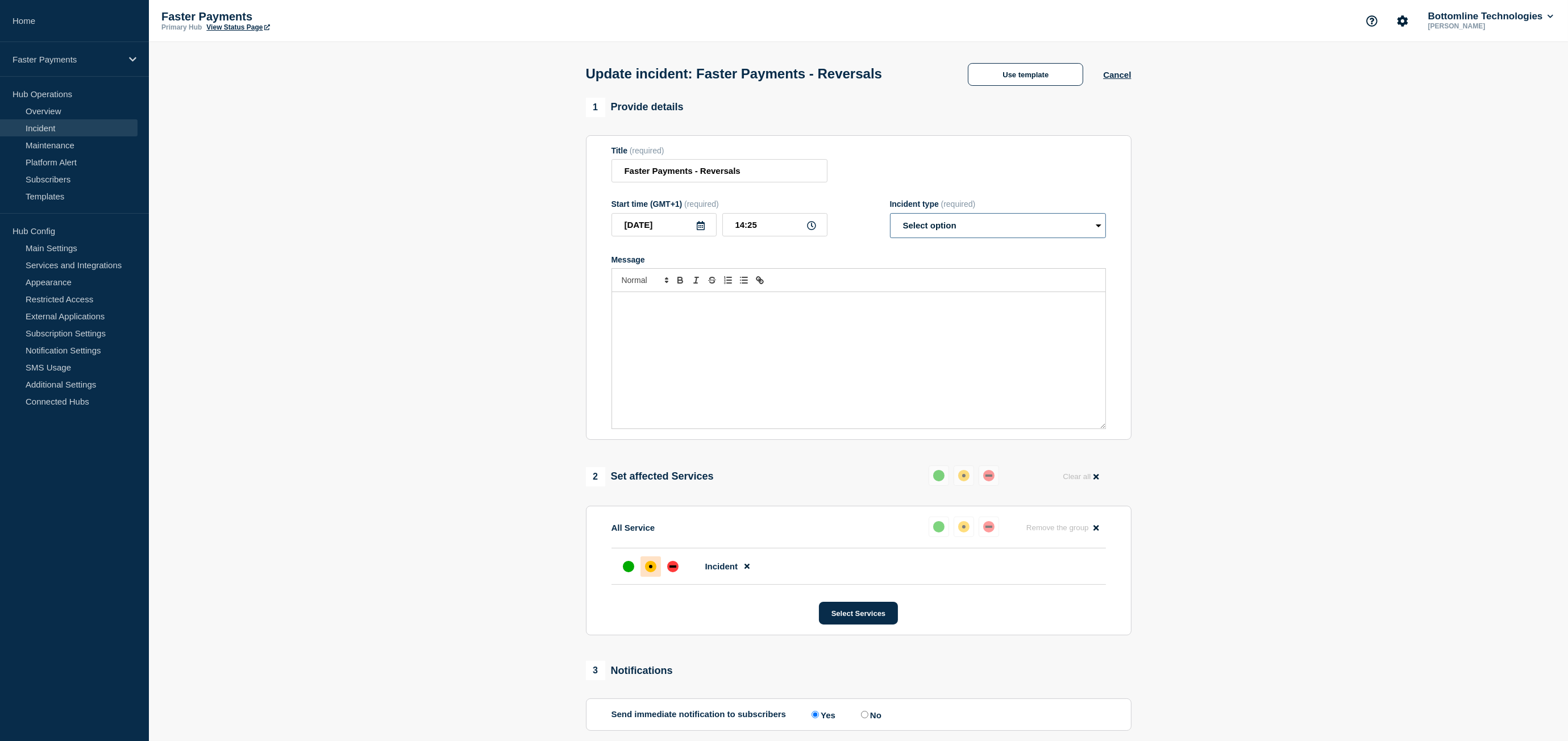
click at [1011, 232] on select "Select option Investigating Identified Monitoring Resolved" at bounding box center [997, 225] width 216 height 25
drag, startPoint x: 1025, startPoint y: 102, endPoint x: 1024, endPoint y: 95, distance: 7.1
click at [1025, 102] on div "1 Provide details" at bounding box center [858, 108] width 545 height 20
click at [1017, 72] on button "Use template" at bounding box center [1025, 74] width 116 height 23
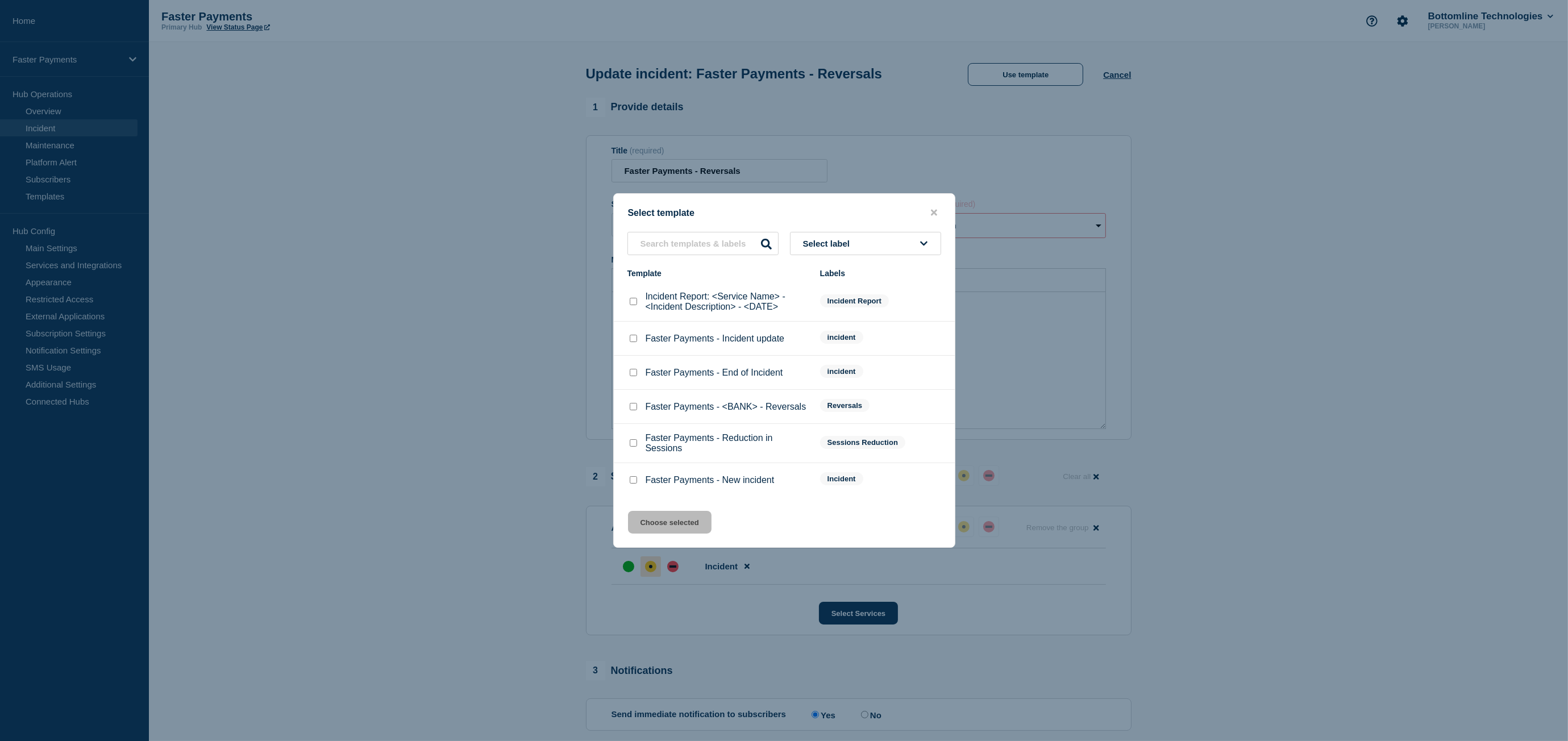
click at [636, 340] on div at bounding box center [632, 338] width 11 height 11
click at [631, 340] on input "Faster Payments - Incident update checkbox" at bounding box center [632, 337] width 7 height 7
checkbox input "true"
click at [668, 531] on button "Choose selected" at bounding box center [670, 521] width 83 height 23
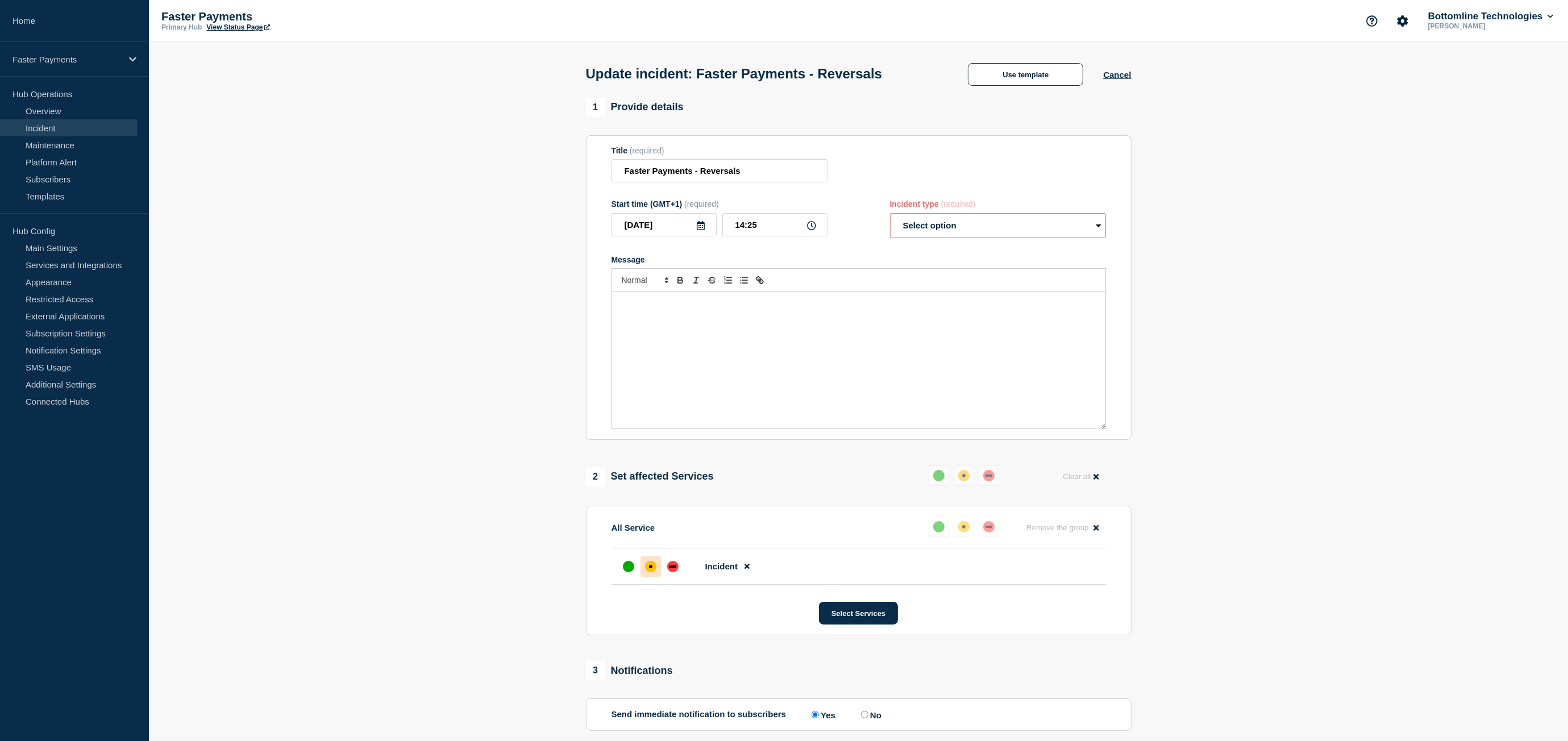
select select "investigating"
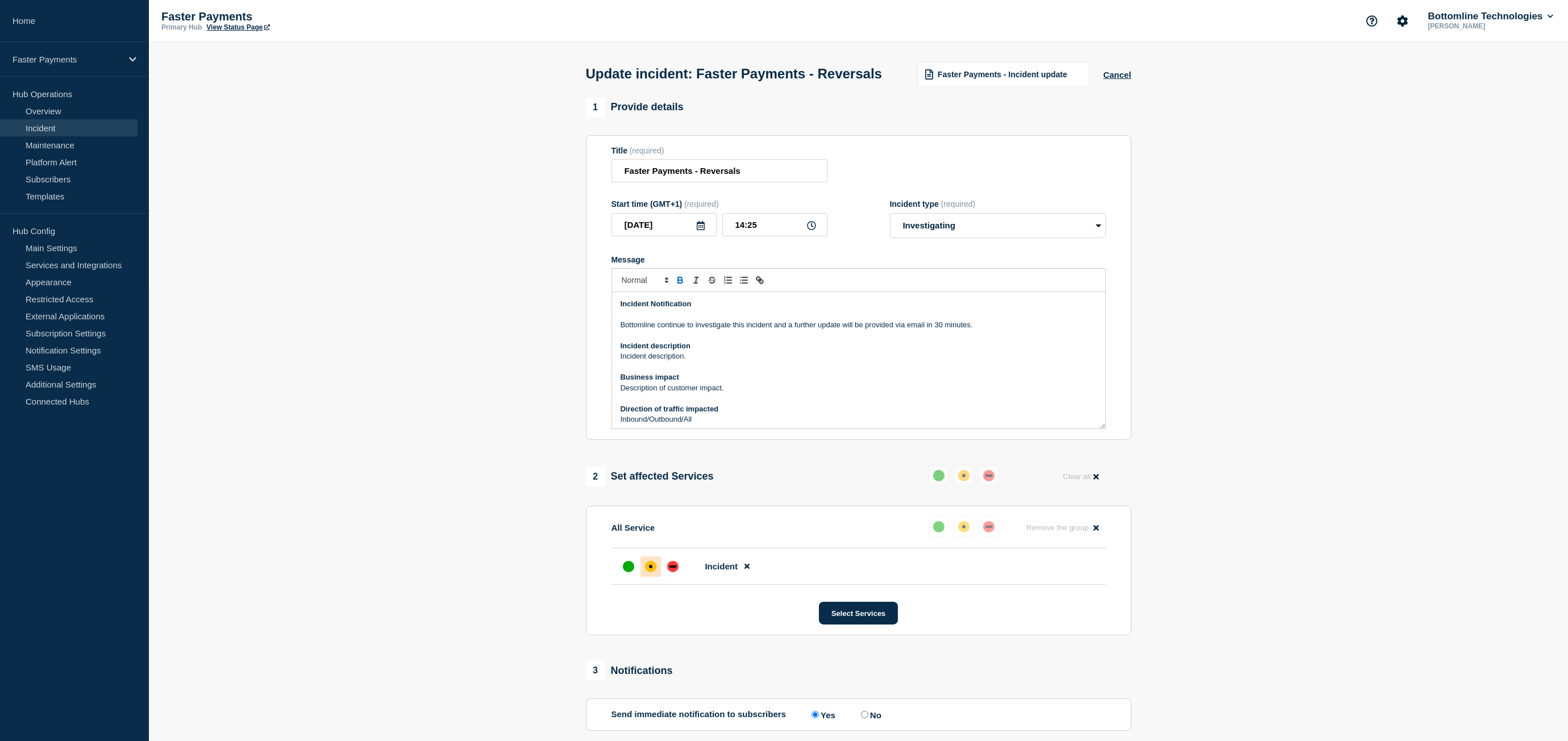
click at [718, 331] on div "Incident Notification Bottomline continue to investigate this incident and a fu…" at bounding box center [859, 360] width 494 height 137
click at [723, 330] on p "Bottomline continue to investigate this incident and a further update will be p…" at bounding box center [858, 324] width 476 height 10
click at [721, 330] on p "Bottomline continue to investigate this incident and a further update will be p…" at bounding box center [858, 324] width 476 height 10
click at [757, 182] on input "Faster Payments - Reversals" at bounding box center [719, 171] width 216 height 24
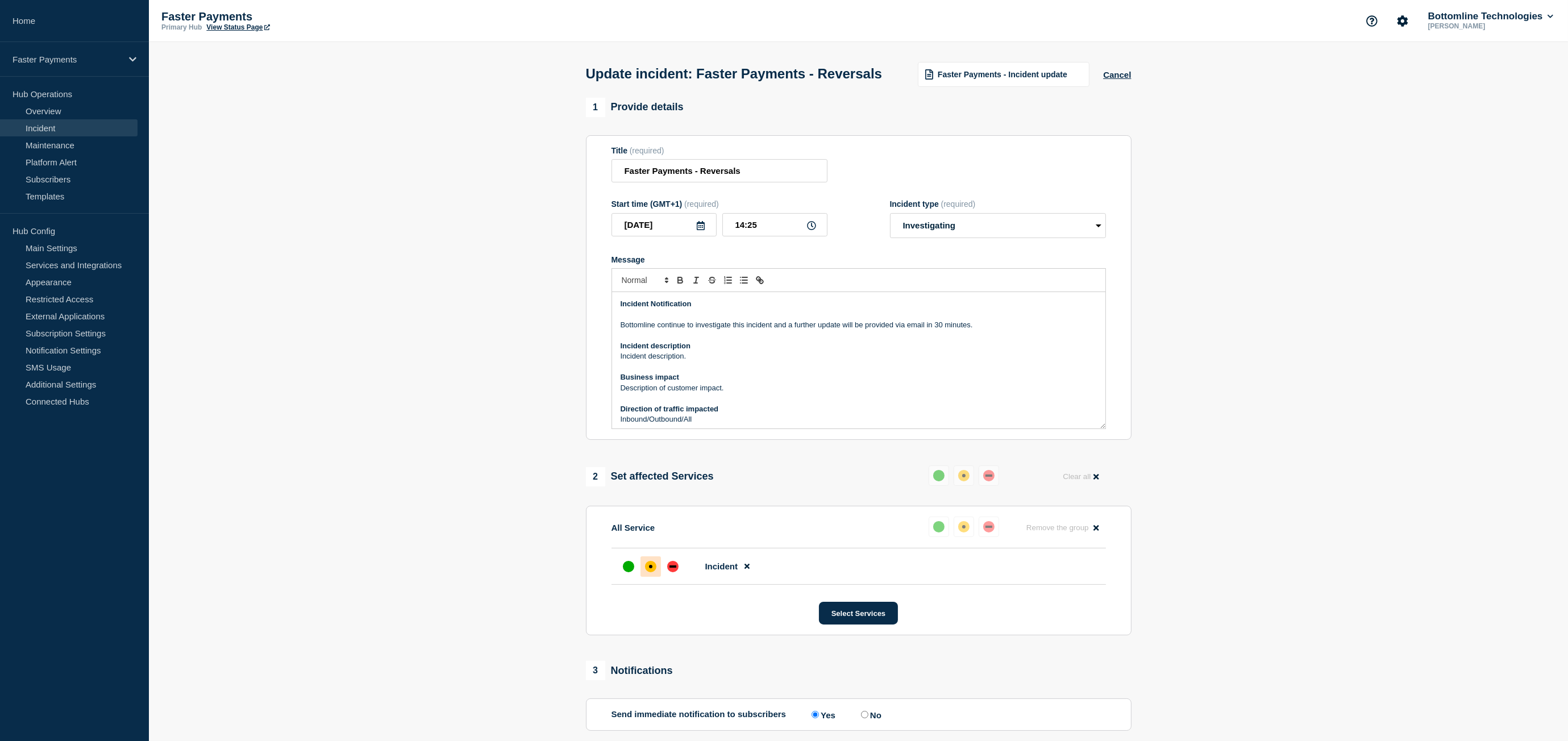
click at [755, 330] on p "Bottomline continue to investigate this incident and a further update will be p…" at bounding box center [858, 324] width 476 height 10
click at [787, 330] on p "Bottomline continue to investigate this incident and a further update will be p…" at bounding box center [858, 324] width 476 height 10
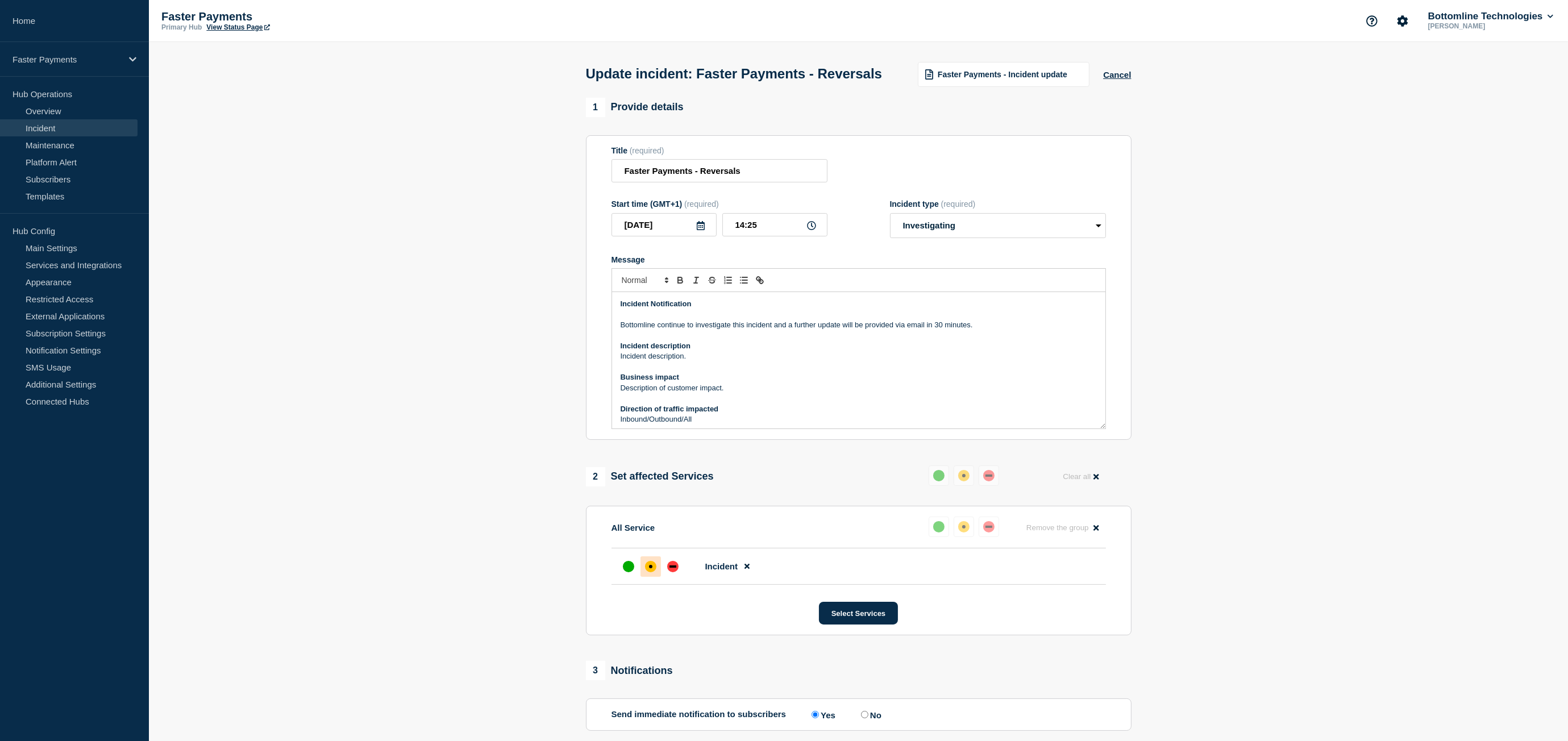
click at [823, 330] on p "Bottomline continue to investigate this incident and a further update will be p…" at bounding box center [858, 324] width 476 height 10
click at [756, 330] on p "Bottomline continue to investigate this incident and a further update will be p…" at bounding box center [858, 324] width 476 height 10
click at [784, 330] on p "Bottomline continue to investigate this incident and a further update will be p…" at bounding box center [858, 324] width 476 height 10
drag, startPoint x: 774, startPoint y: 345, endPoint x: 847, endPoint y: 239, distance: 128.7
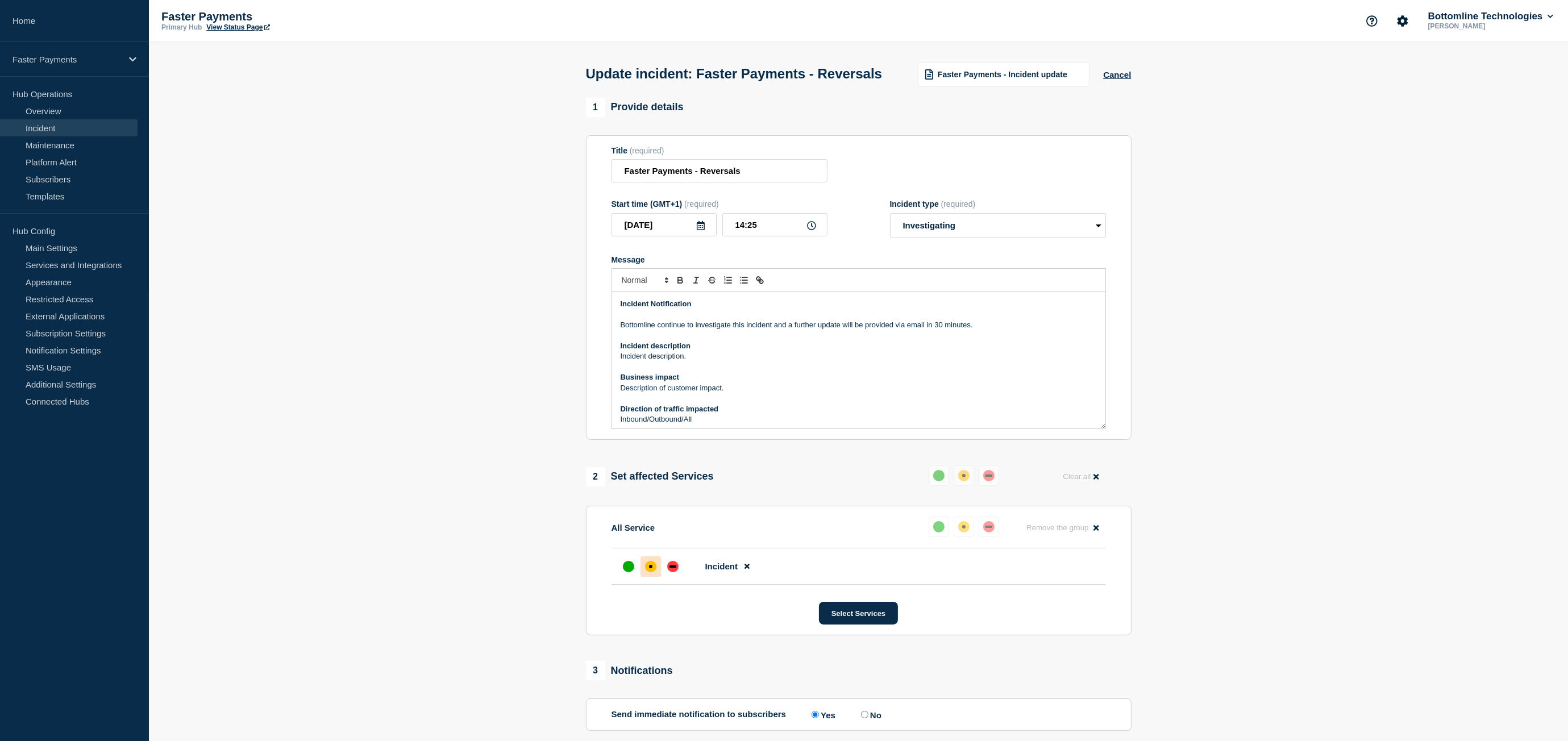
click at [774, 330] on p "Bottomline continue to investigate this incident and a further update will be p…" at bounding box center [858, 324] width 476 height 10
drag, startPoint x: 1007, startPoint y: 350, endPoint x: 773, endPoint y: 350, distance: 234.0
click at [773, 330] on p "Bottomline continue to investigate this incident and a further update will be p…" at bounding box center [858, 324] width 476 height 10
drag, startPoint x: 732, startPoint y: 345, endPoint x: 745, endPoint y: 335, distance: 16.4
click at [732, 330] on p "Bottomline continue to investigate this incident We continue to investigate the…" at bounding box center [858, 324] width 476 height 10
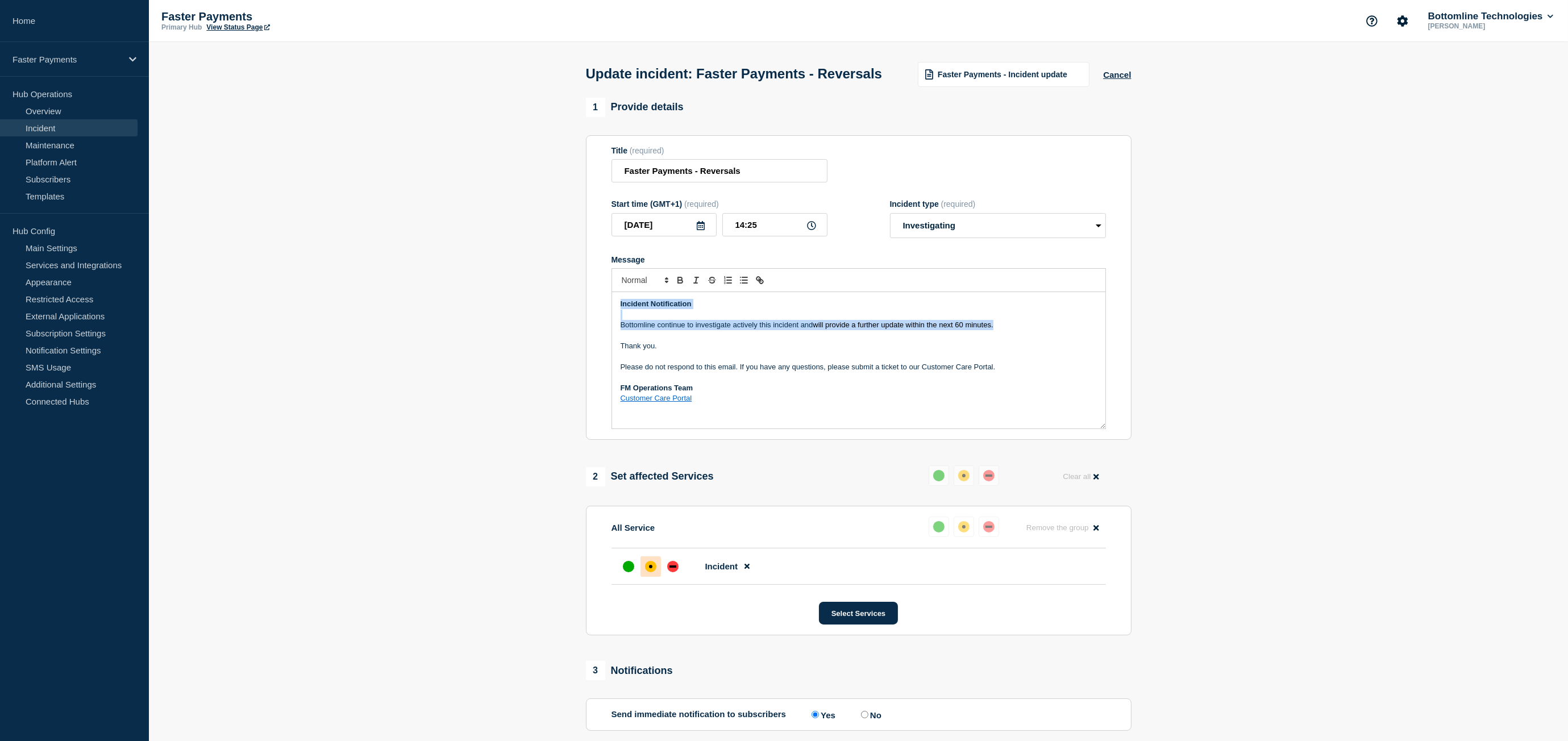
drag, startPoint x: 1004, startPoint y: 346, endPoint x: 425, endPoint y: 289, distance: 581.8
click at [425, 289] on section "1 Provide details Title (required) Faster Payments - Reversals Start time (GMT+…" at bounding box center [858, 517] width 1419 height 839
click at [775, 236] on input "14:25" at bounding box center [775, 225] width 105 height 24
type input "14:35"
click at [840, 476] on div "1 Provide details Title (required) Faster Payments - Reversals Start time (GMT+…" at bounding box center [858, 517] width 559 height 839
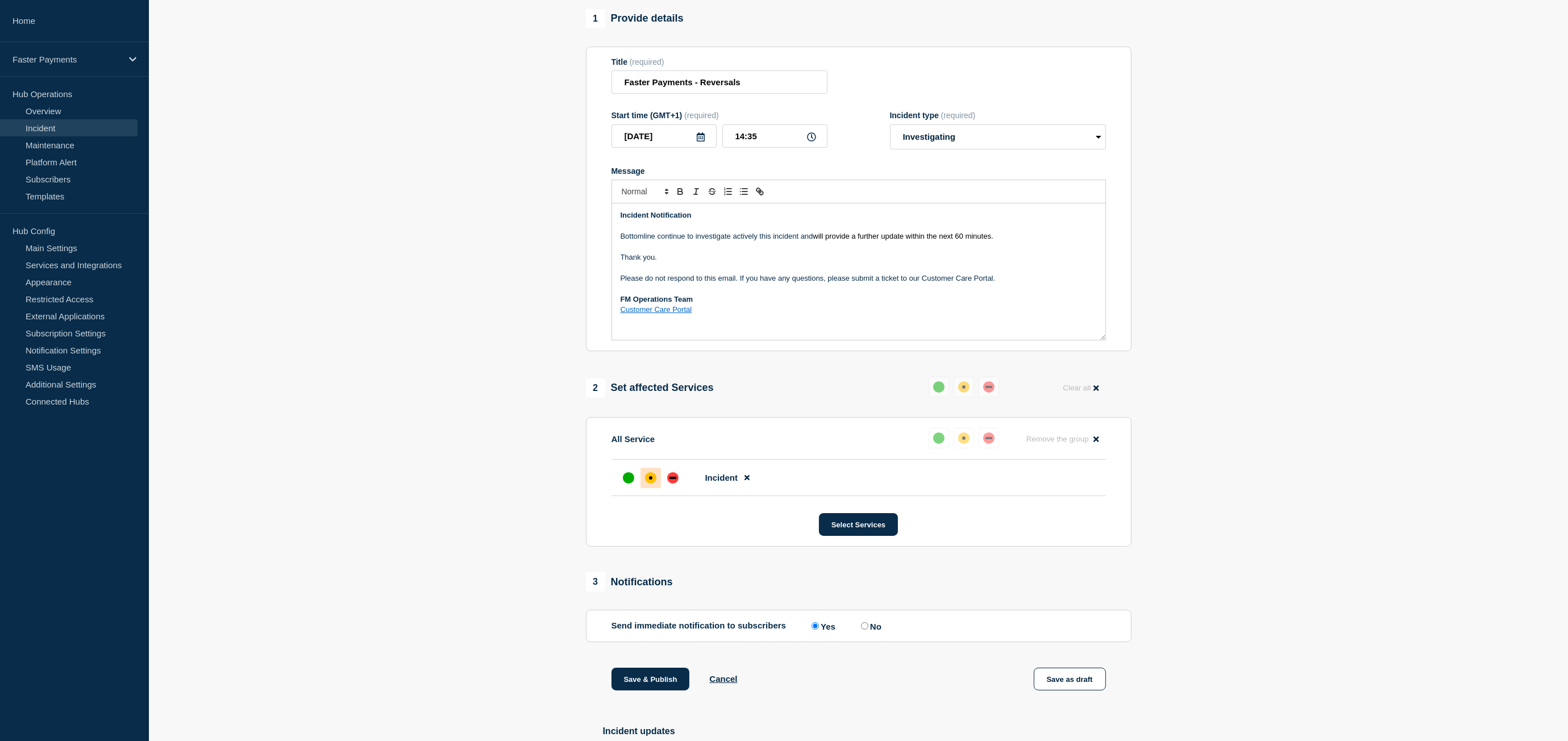
scroll to position [239, 0]
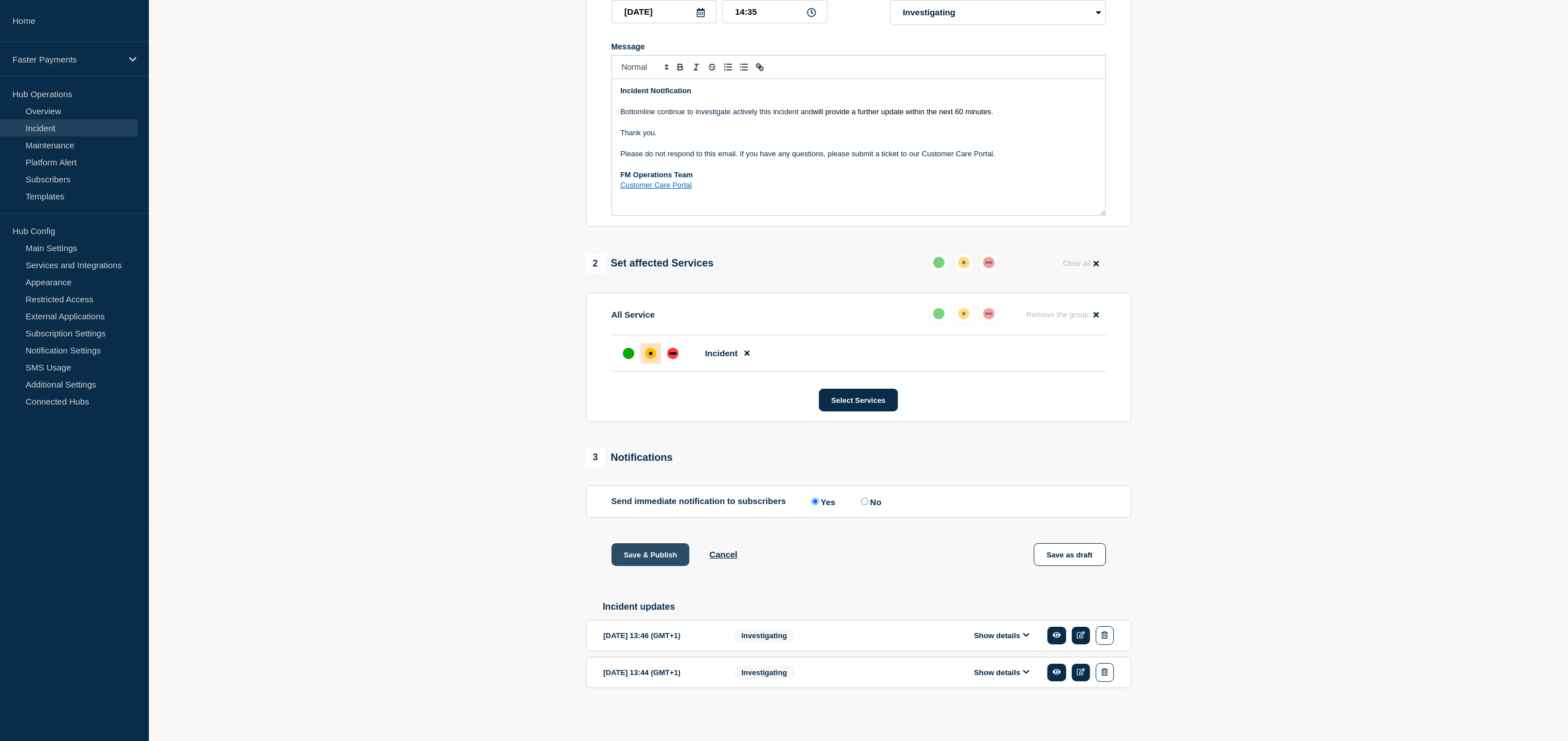
click at [647, 552] on button "Save & Publish" at bounding box center [650, 554] width 78 height 23
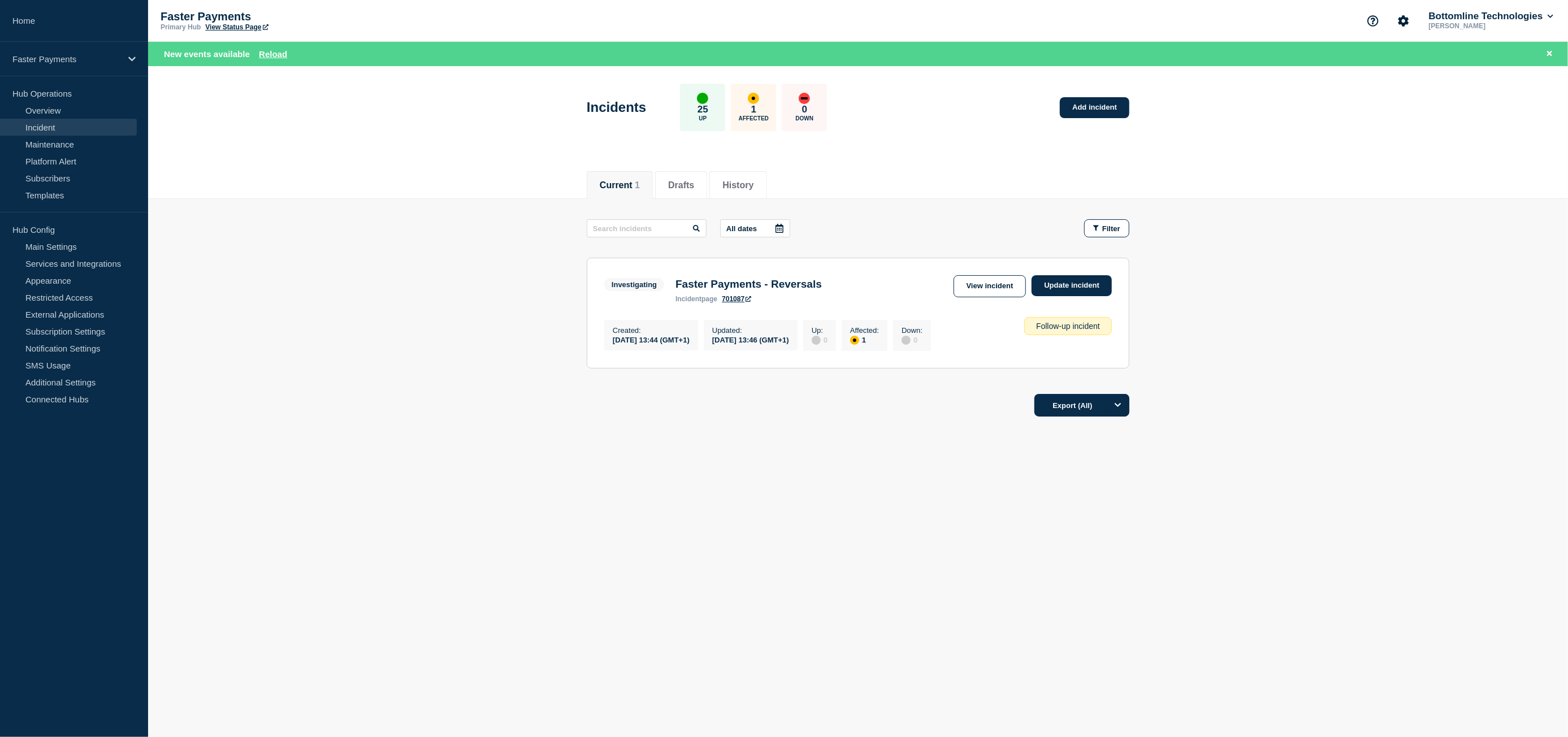
click at [1472, 478] on div "Current Drafts History Current 1 Drafts History All dates Filter Investigating …" at bounding box center [857, 332] width 1420 height 342
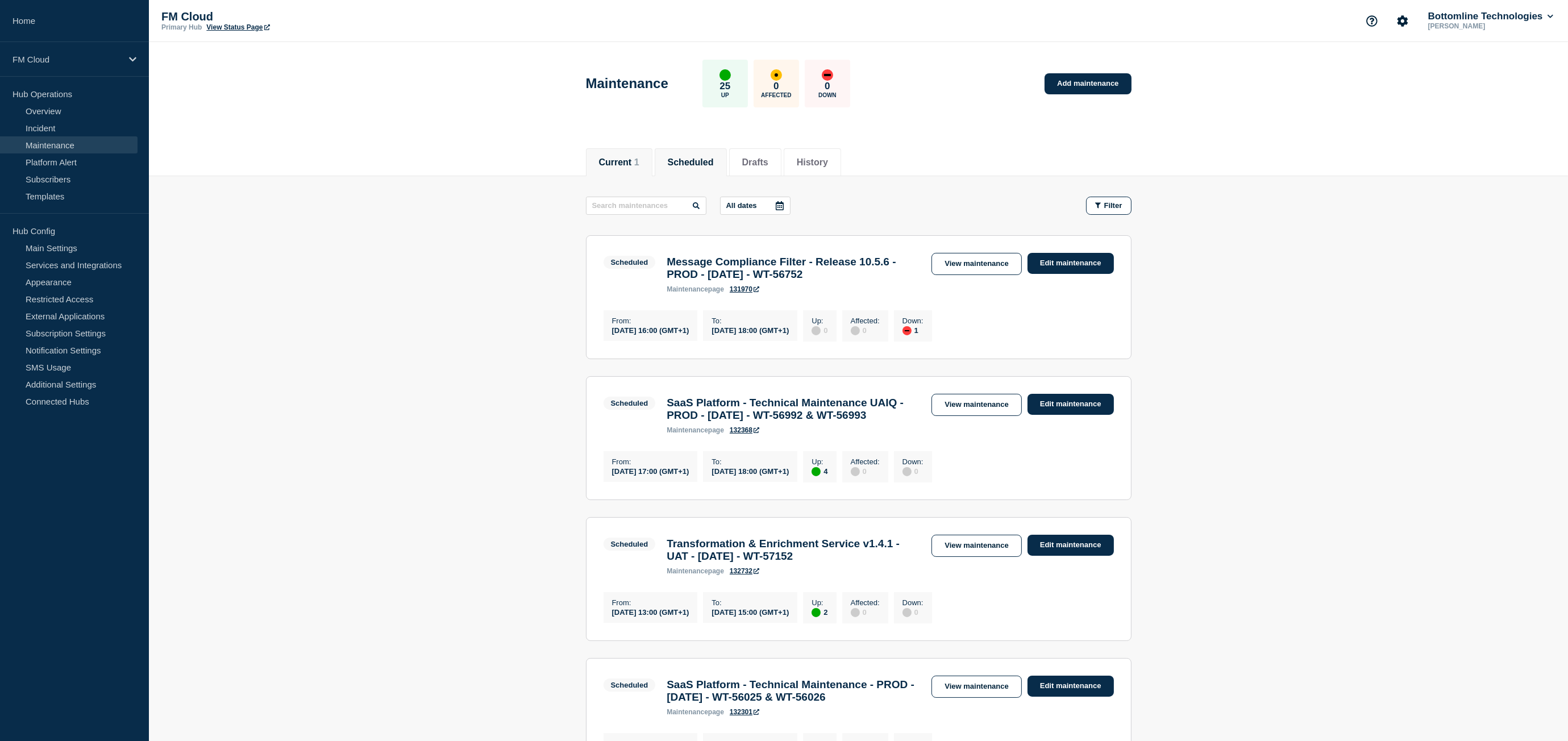
click at [631, 157] on button "Current 1" at bounding box center [618, 162] width 41 height 10
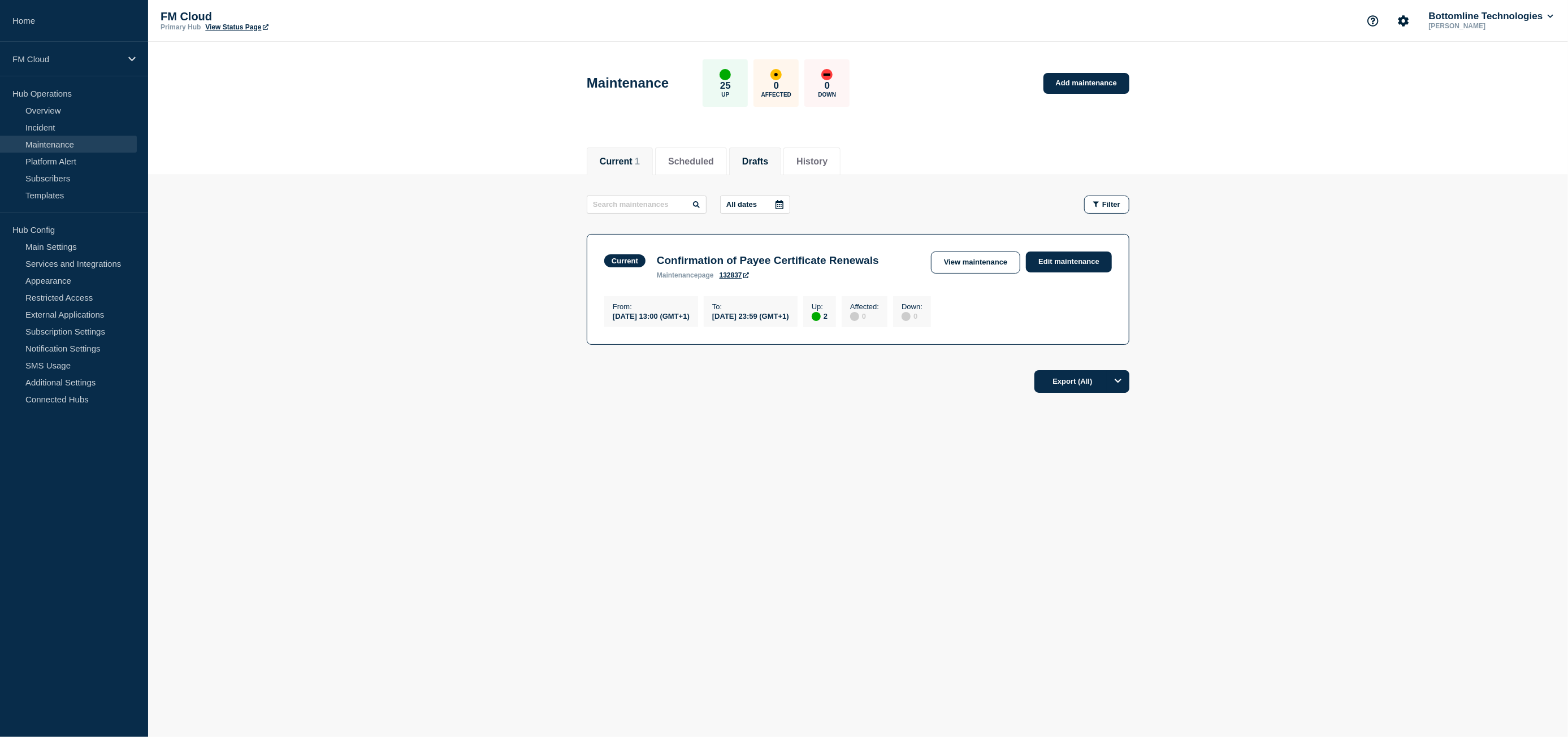
click at [763, 166] on li "Drafts" at bounding box center [755, 161] width 52 height 28
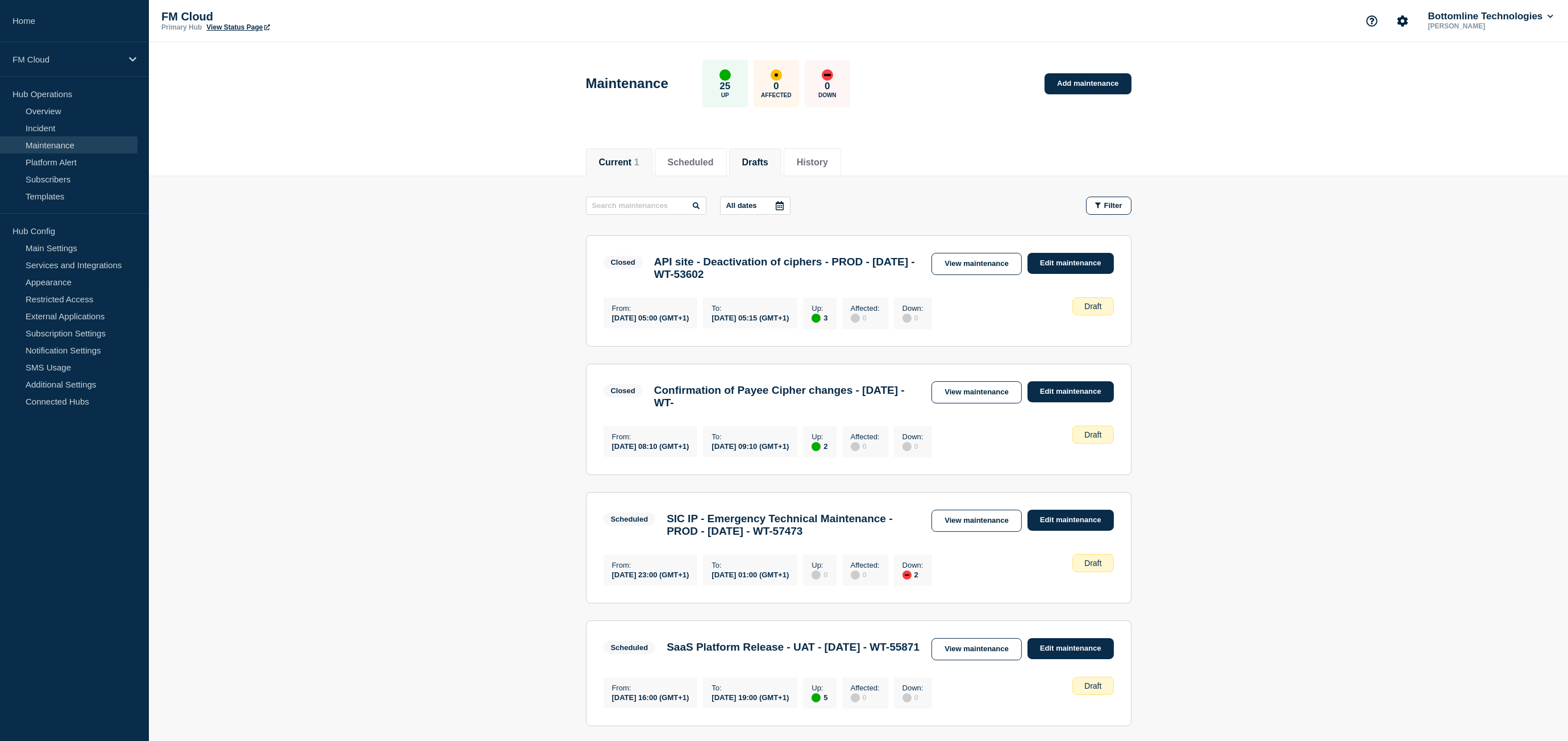
click at [627, 164] on button "Current 1" at bounding box center [618, 162] width 41 height 10
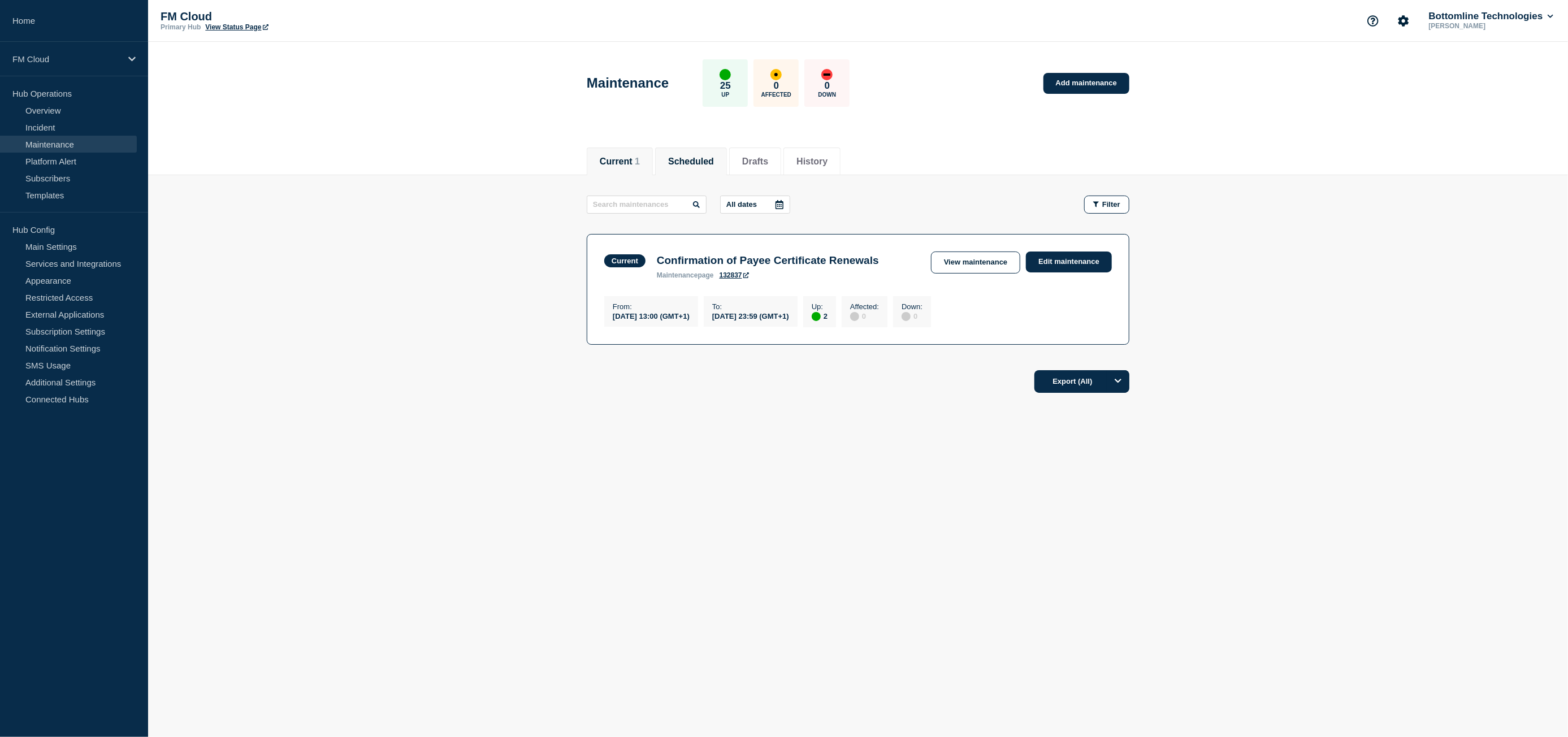
click at [710, 157] on button "Scheduled" at bounding box center [691, 161] width 46 height 10
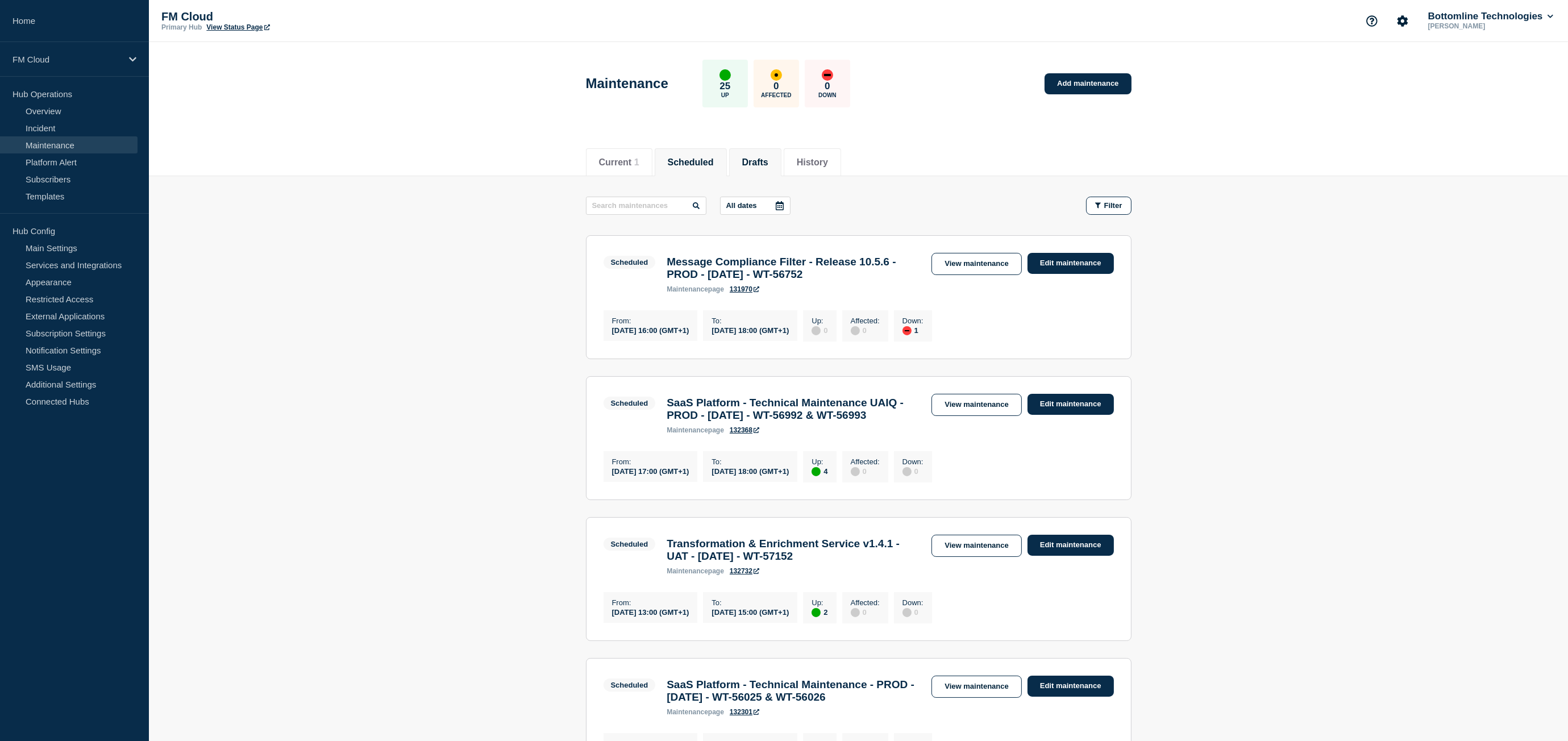
click at [751, 158] on li "Drafts" at bounding box center [755, 162] width 52 height 28
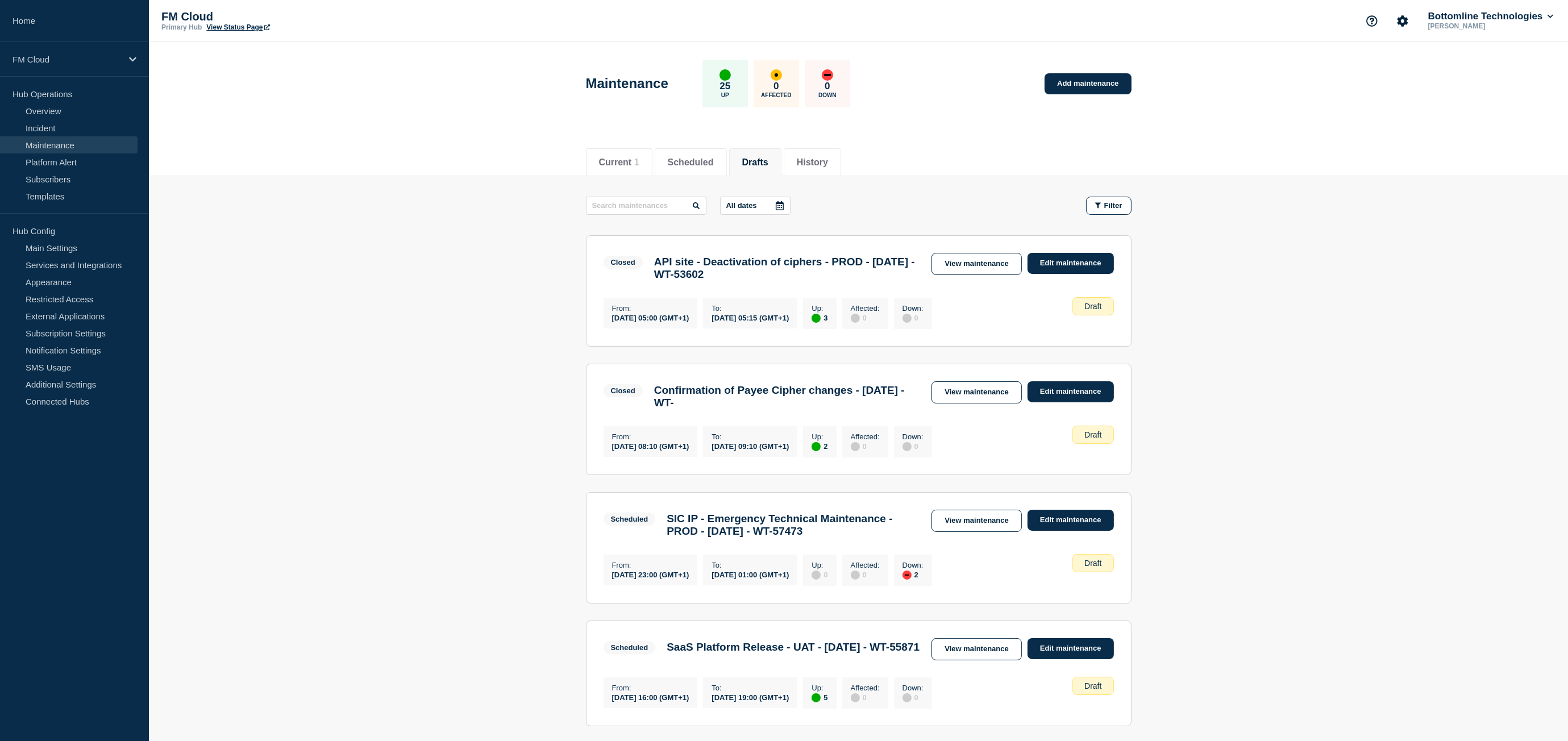
click at [1375, 303] on main "All dates Filter Closed 3 Up API site - Deactivation of ciphers - PROD - 20/MAY…" at bounding box center [858, 459] width 1419 height 567
click at [1359, 393] on main "All dates Filter Closed 3 Up API site - Deactivation of ciphers - PROD - 20/MAY…" at bounding box center [858, 459] width 1419 height 567
drag, startPoint x: 516, startPoint y: 300, endPoint x: 343, endPoint y: 148, distance: 230.3
click at [516, 295] on main "All dates Filter Closed 3 Up API site - Deactivation of ciphers - PROD - 20/MAY…" at bounding box center [858, 459] width 1419 height 567
